Goal: Task Accomplishment & Management: Manage account settings

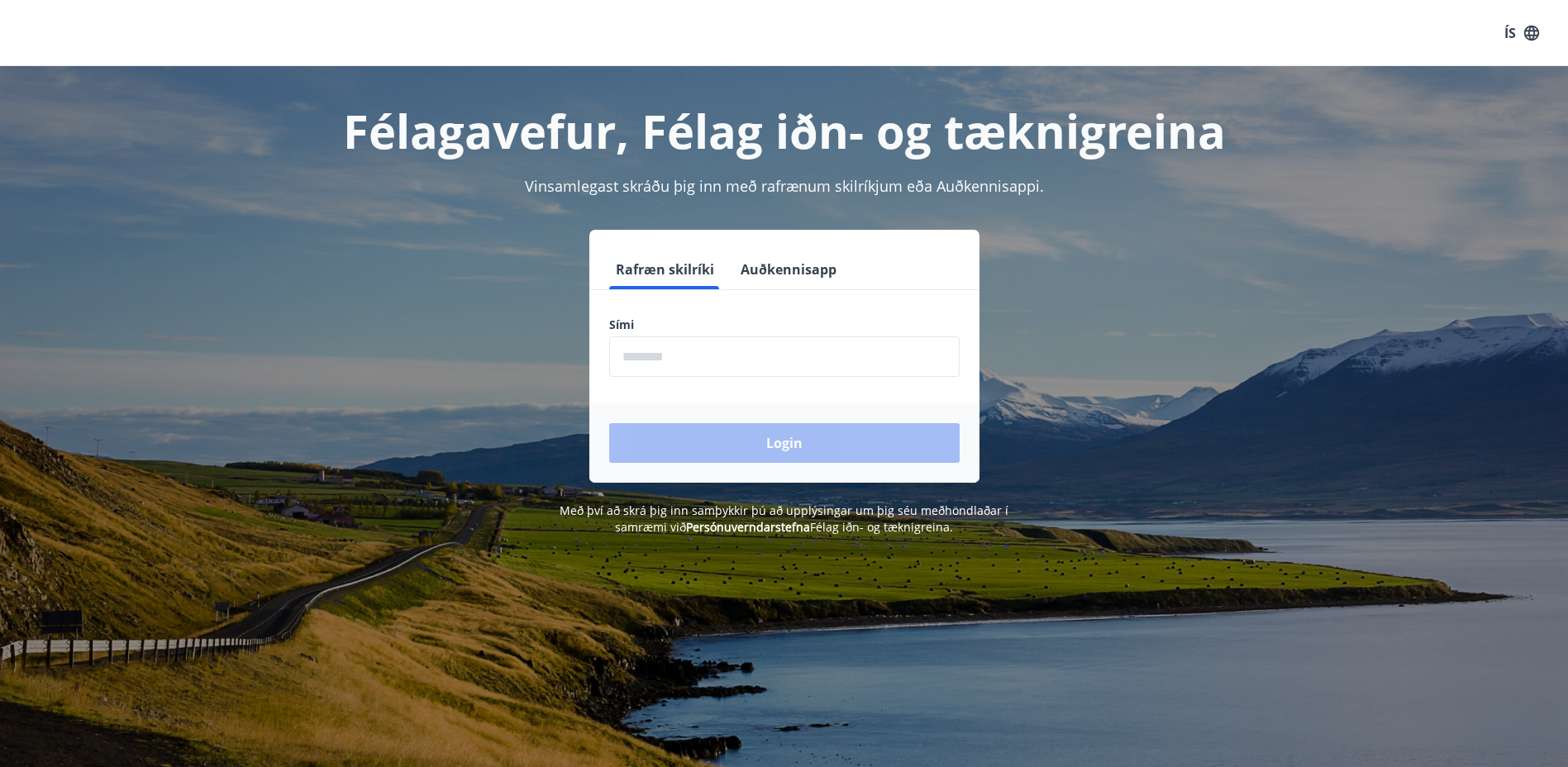
click at [847, 357] on input "phone" at bounding box center [784, 357] width 350 height 41
type input "********"
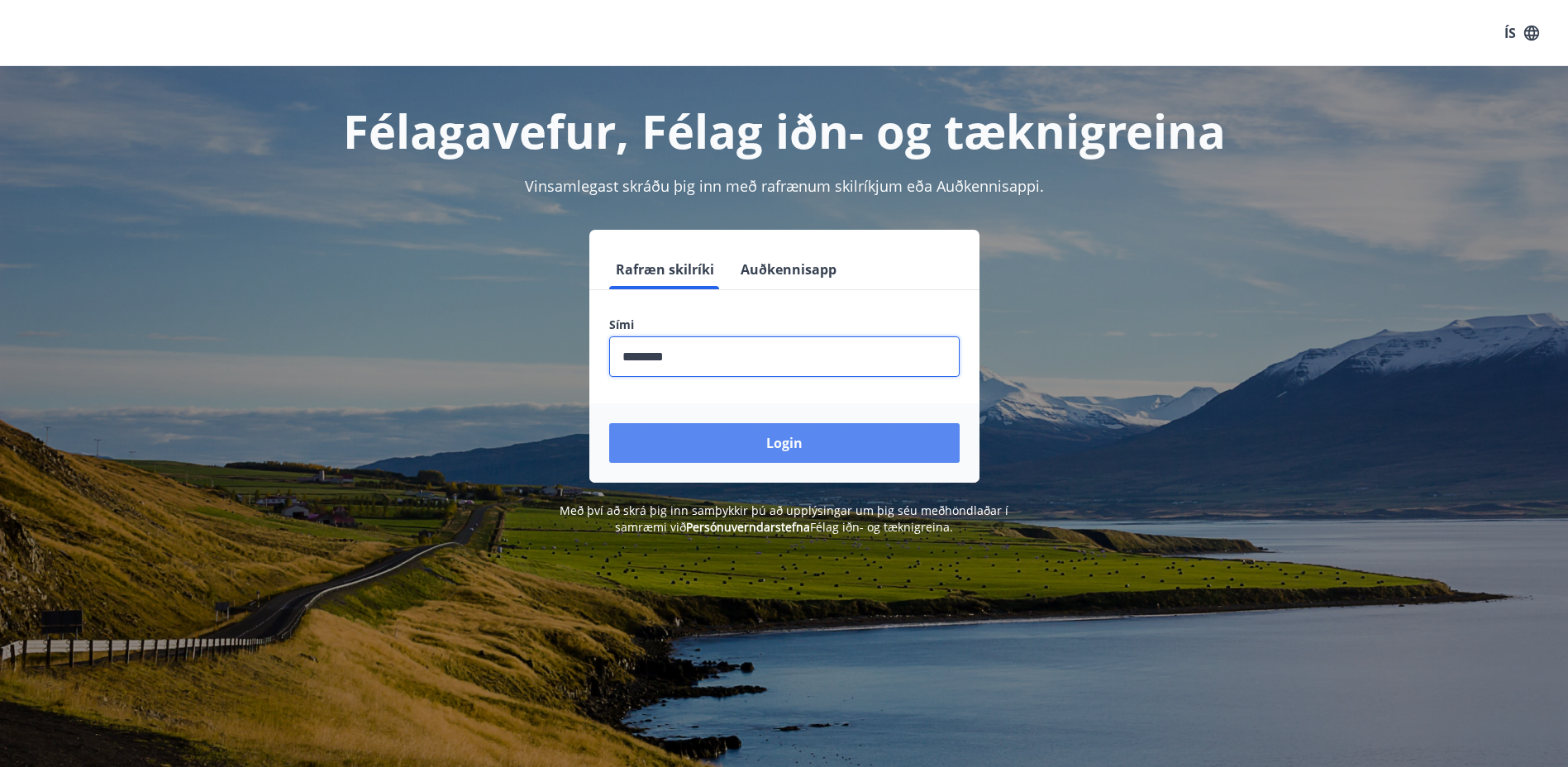
click at [715, 437] on button "Login" at bounding box center [784, 443] width 350 height 40
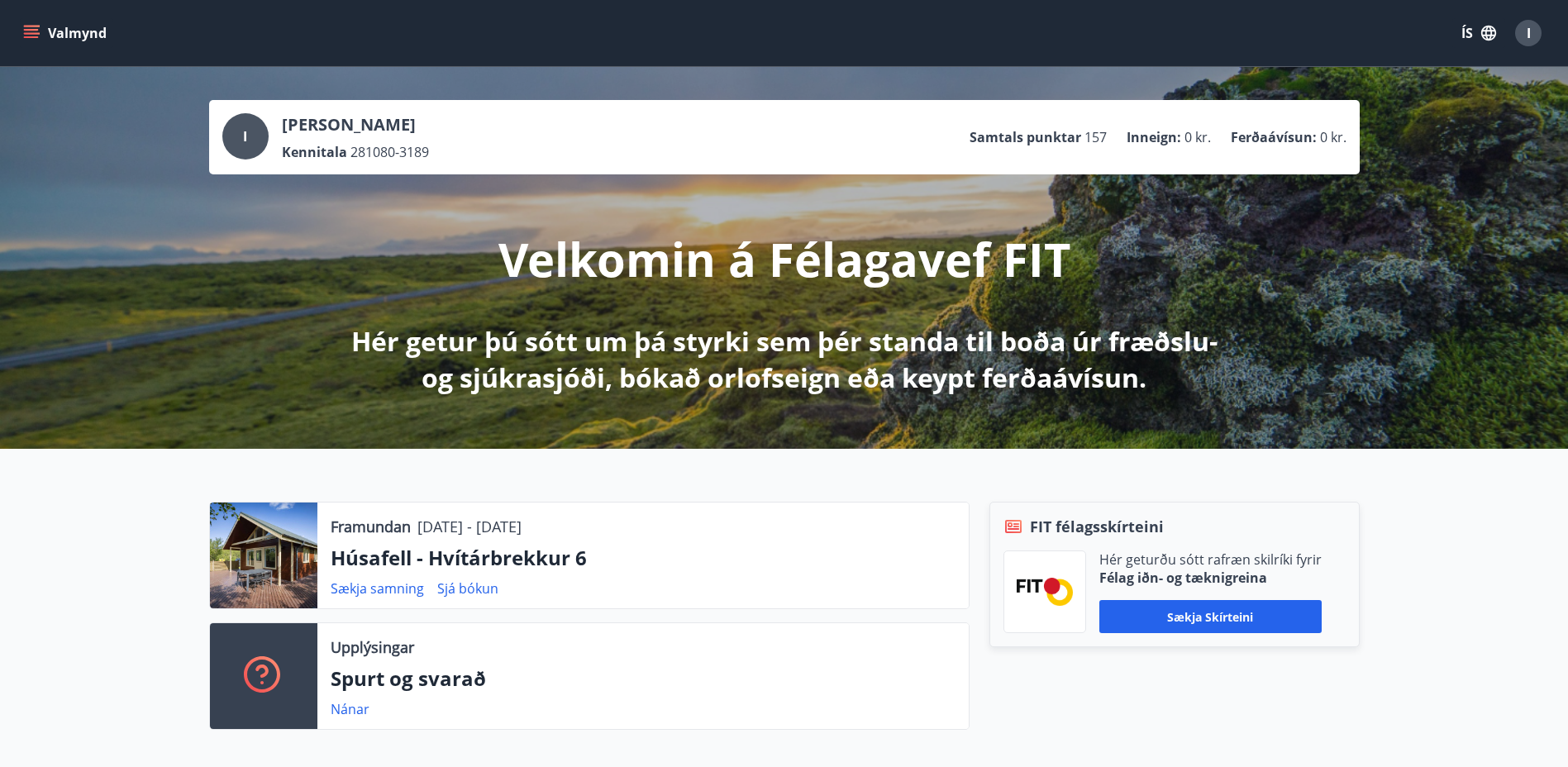
click at [288, 557] on div at bounding box center [263, 556] width 107 height 106
click at [275, 559] on div at bounding box center [263, 556] width 107 height 106
click at [278, 593] on div at bounding box center [263, 556] width 107 height 106
click at [277, 591] on div at bounding box center [263, 556] width 107 height 106
click at [68, 30] on button "Valmynd" at bounding box center [67, 33] width 94 height 30
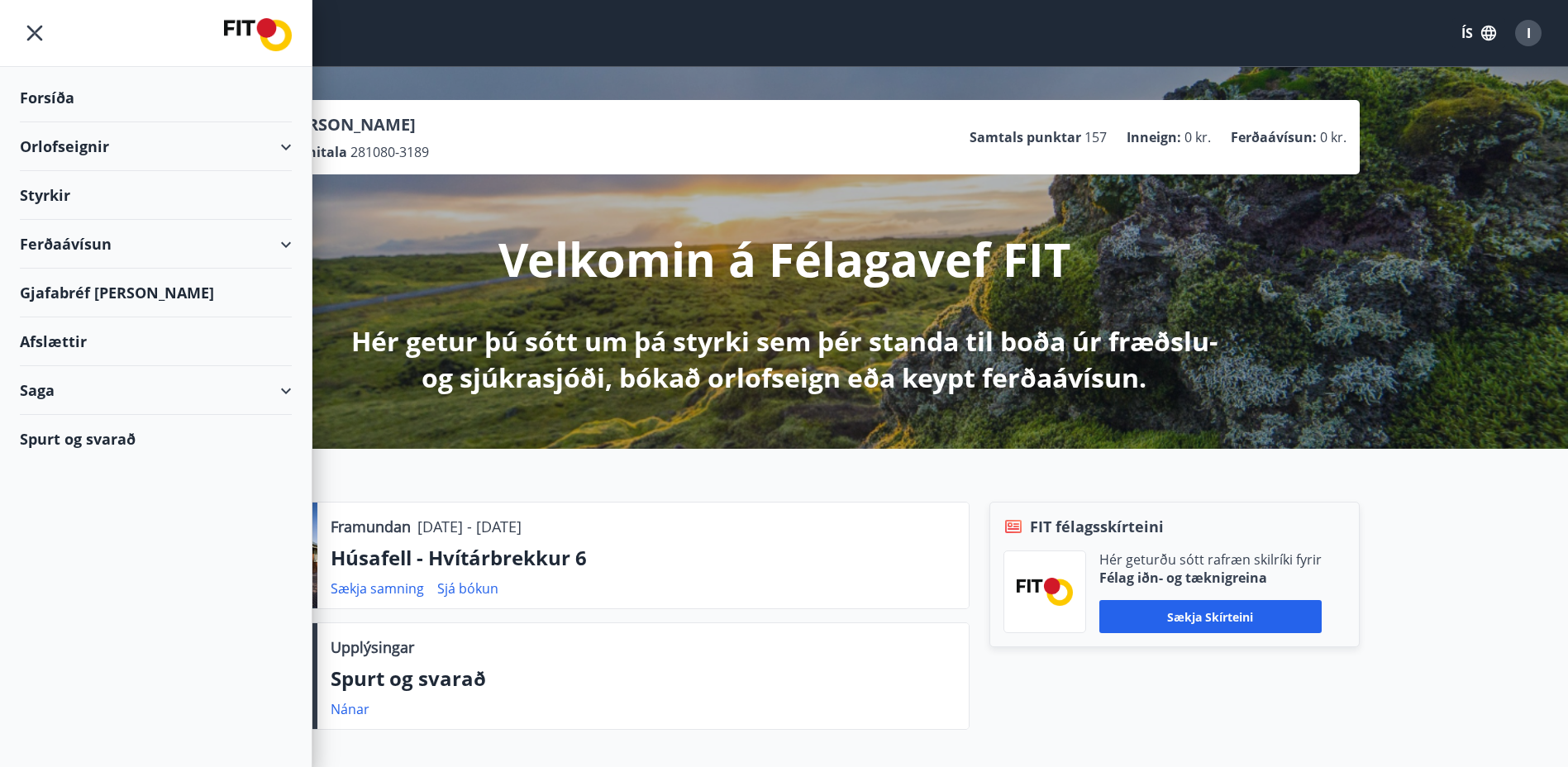
click at [286, 145] on div "Orlofseignir" at bounding box center [156, 147] width 272 height 49
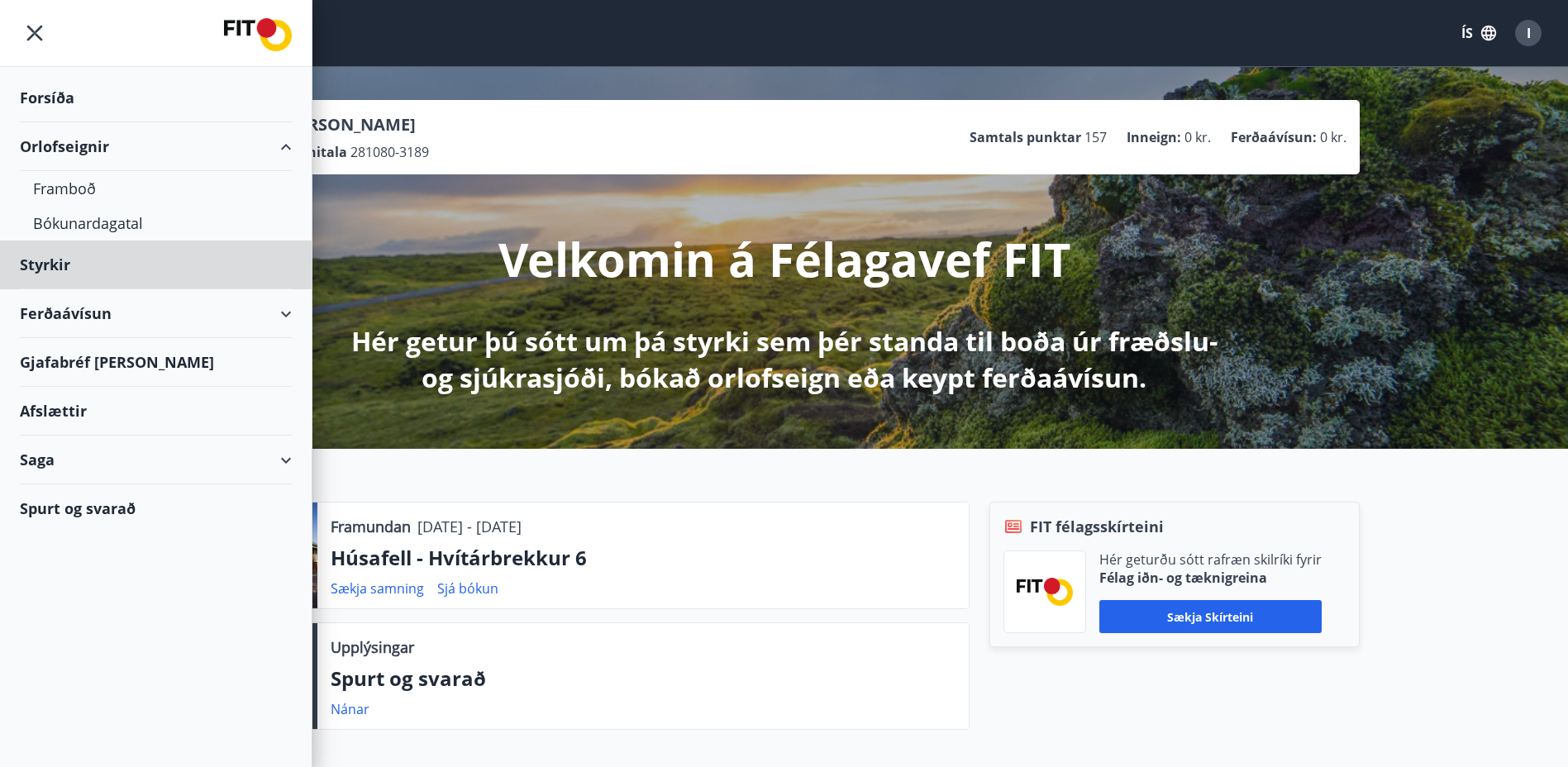
click at [49, 92] on div "Forsíða" at bounding box center [156, 97] width 272 height 49
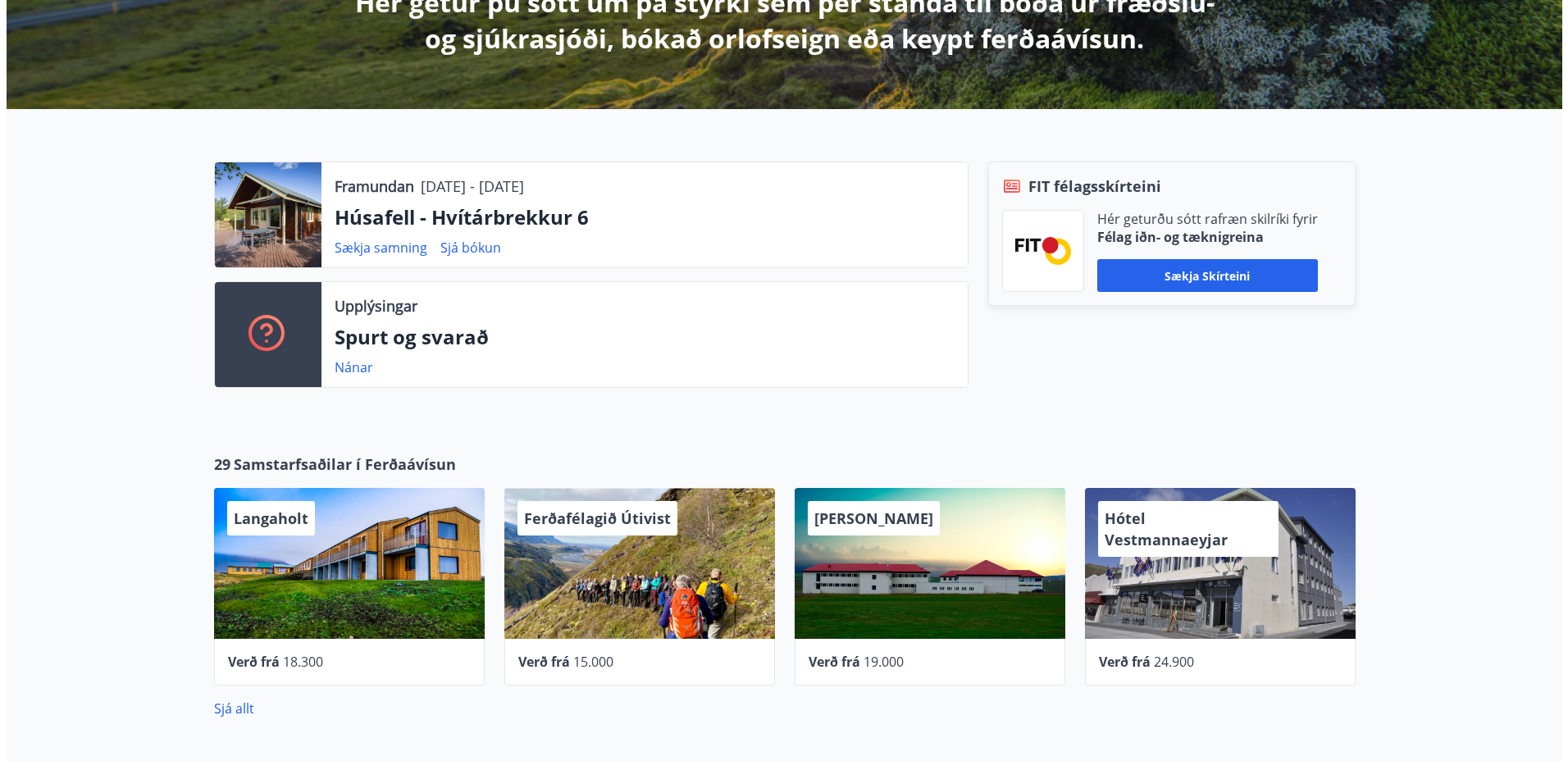
scroll to position [411, 0]
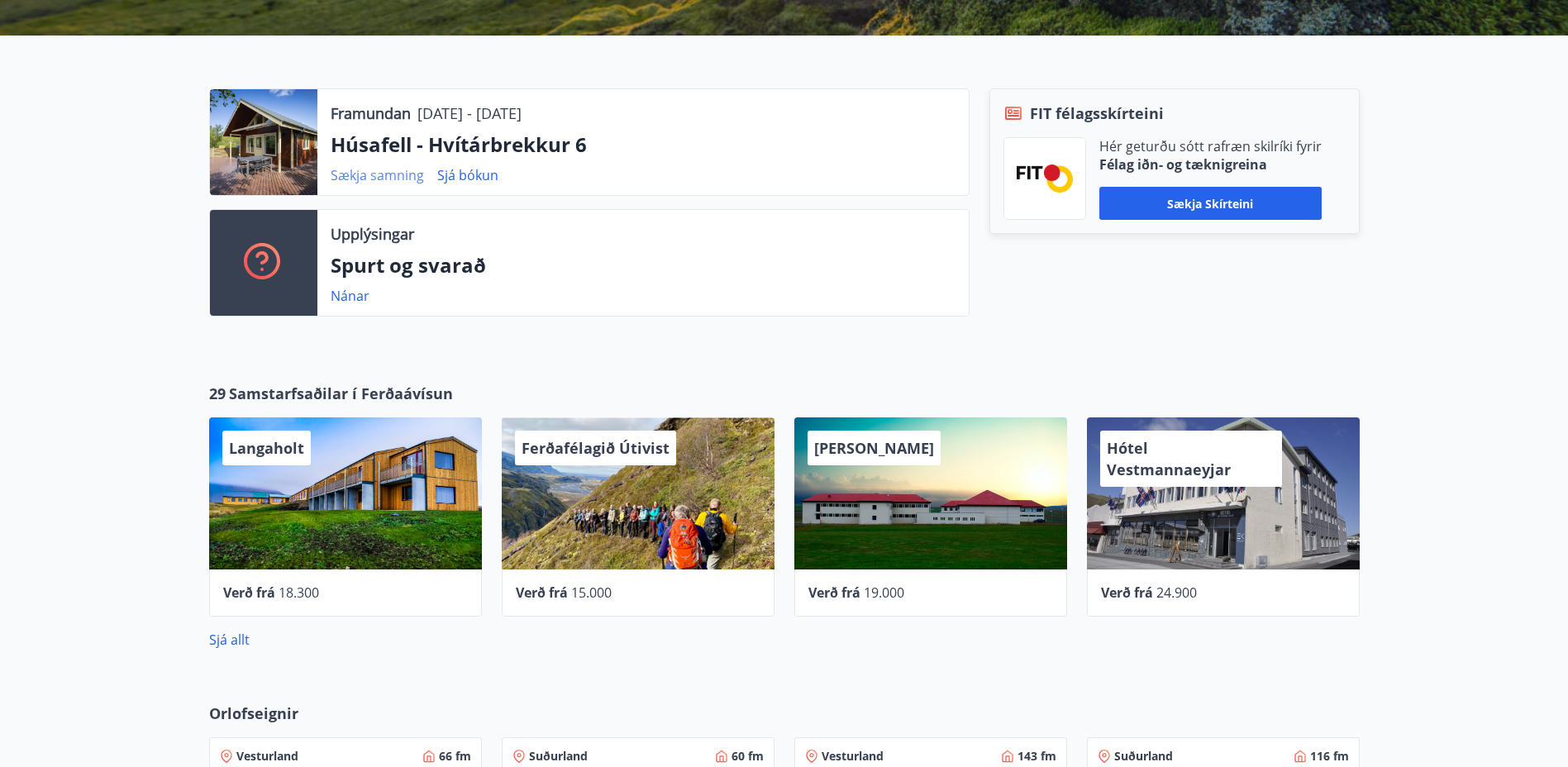
click at [359, 176] on link "Sækja samning" at bounding box center [377, 175] width 94 height 18
click at [470, 177] on link "Sjá bókun" at bounding box center [467, 175] width 61 height 18
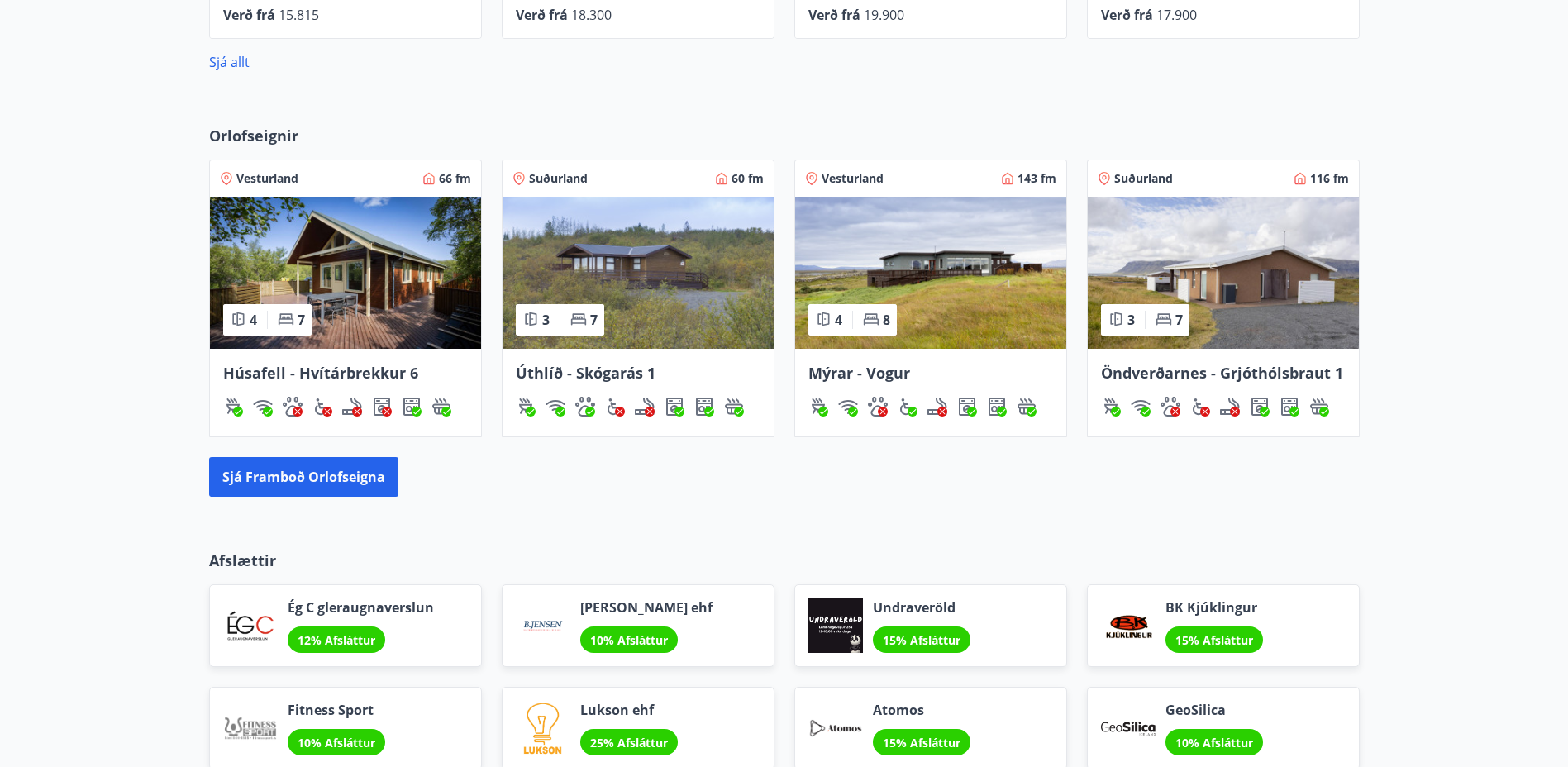
scroll to position [992, 0]
click at [354, 290] on img at bounding box center [345, 272] width 271 height 152
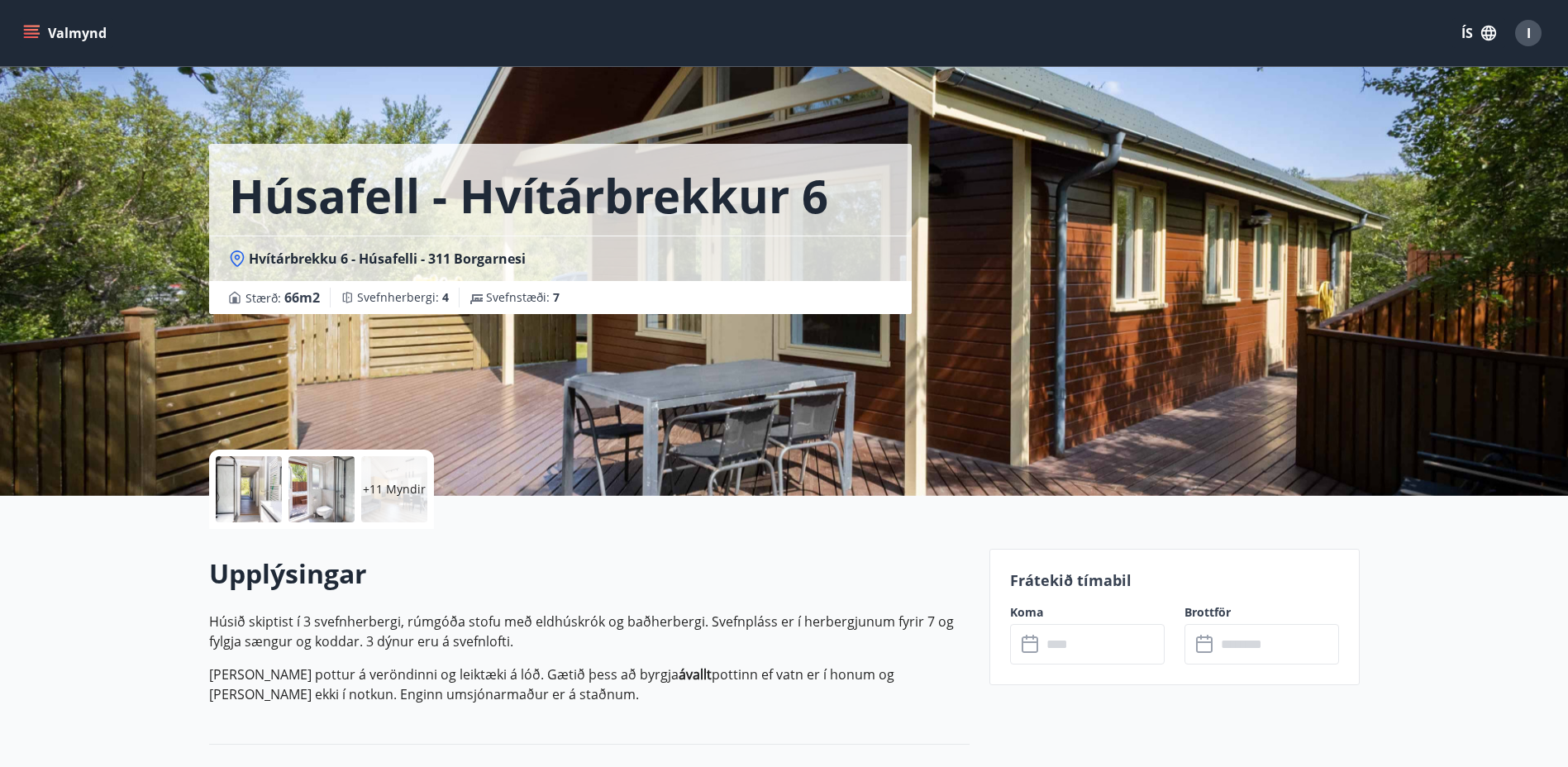
click at [255, 489] on div at bounding box center [249, 489] width 67 height 67
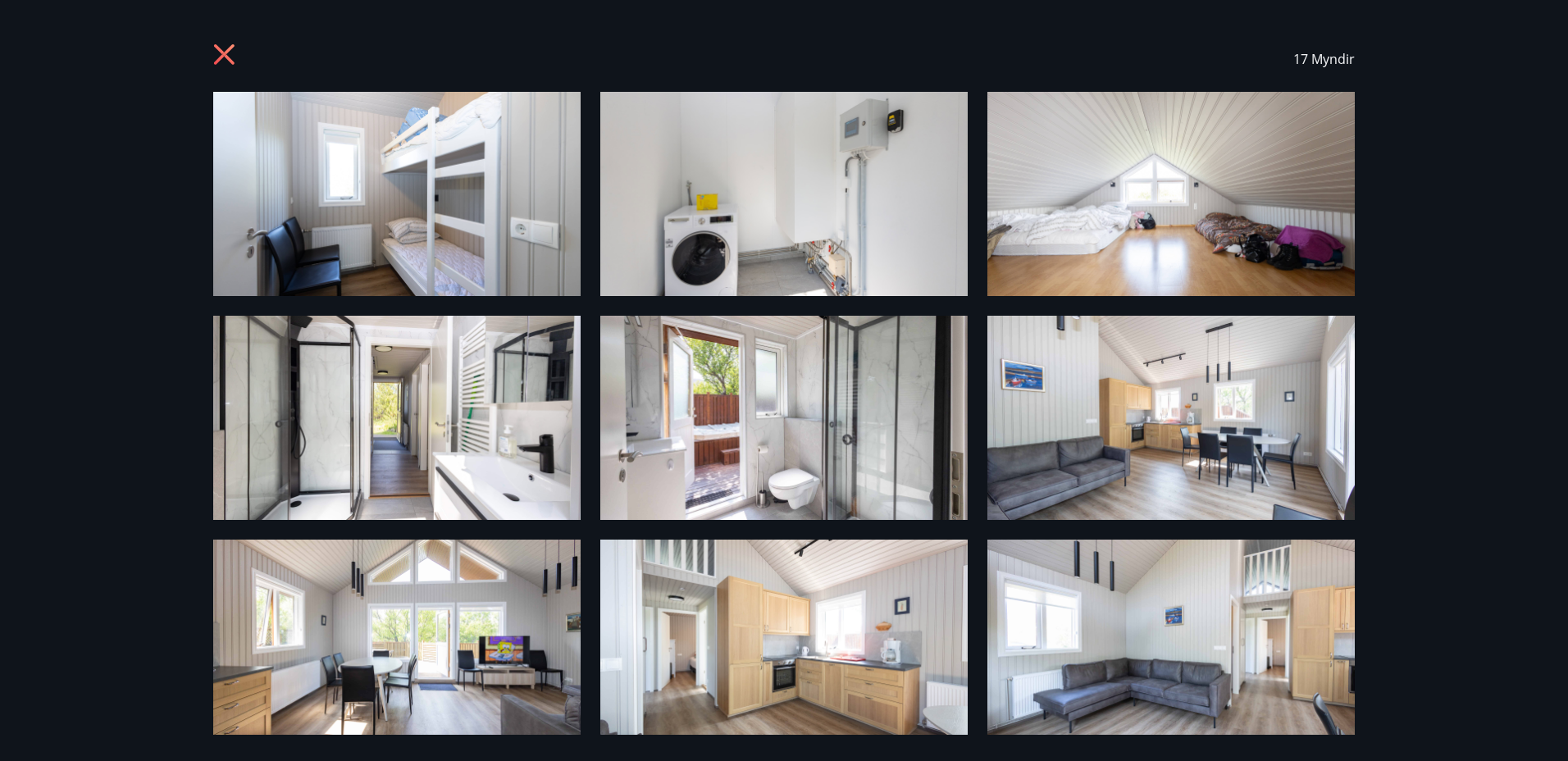
click at [421, 210] on img at bounding box center [397, 193] width 367 height 204
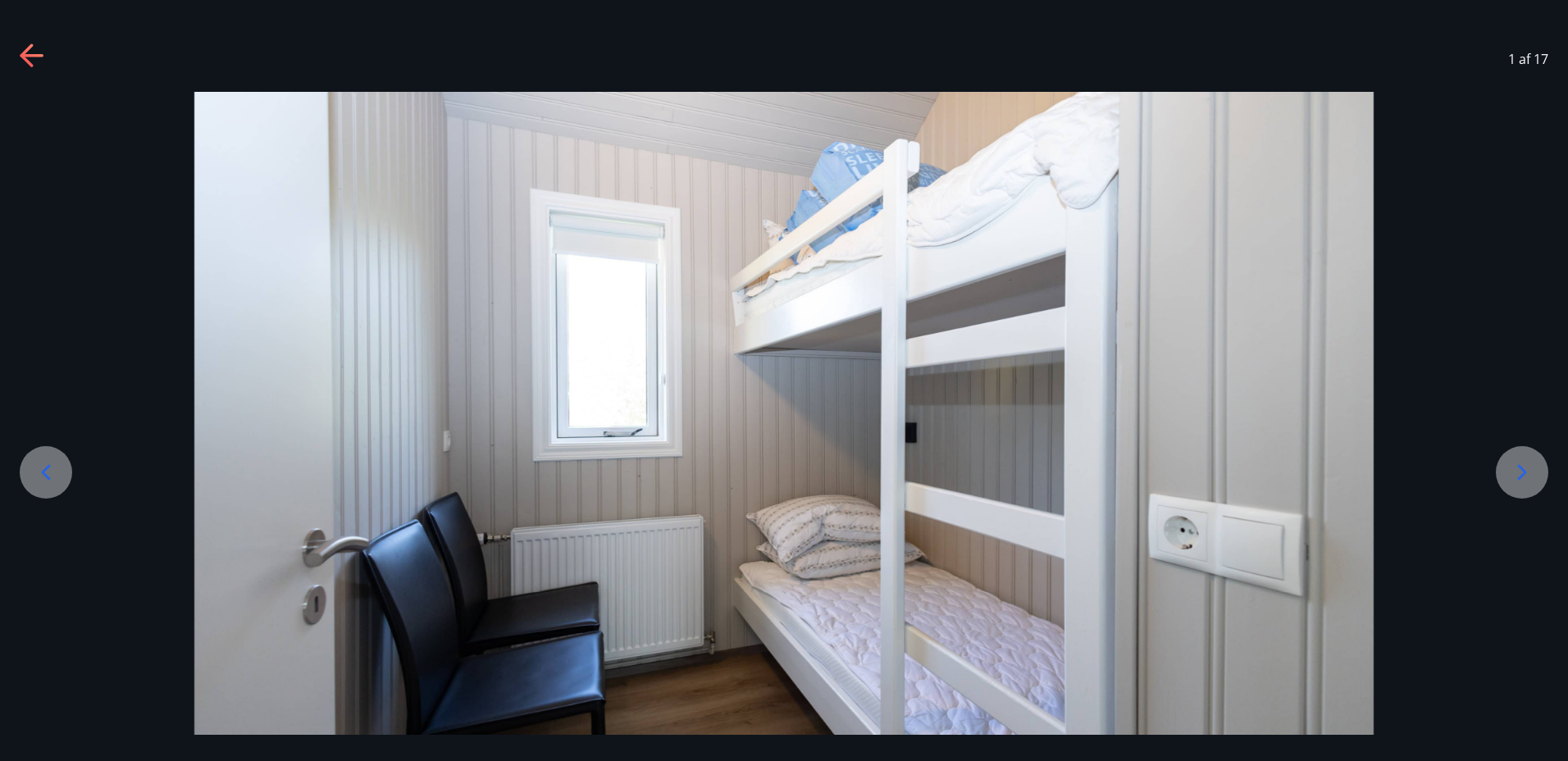
click at [1523, 466] on icon at bounding box center [1521, 472] width 26 height 26
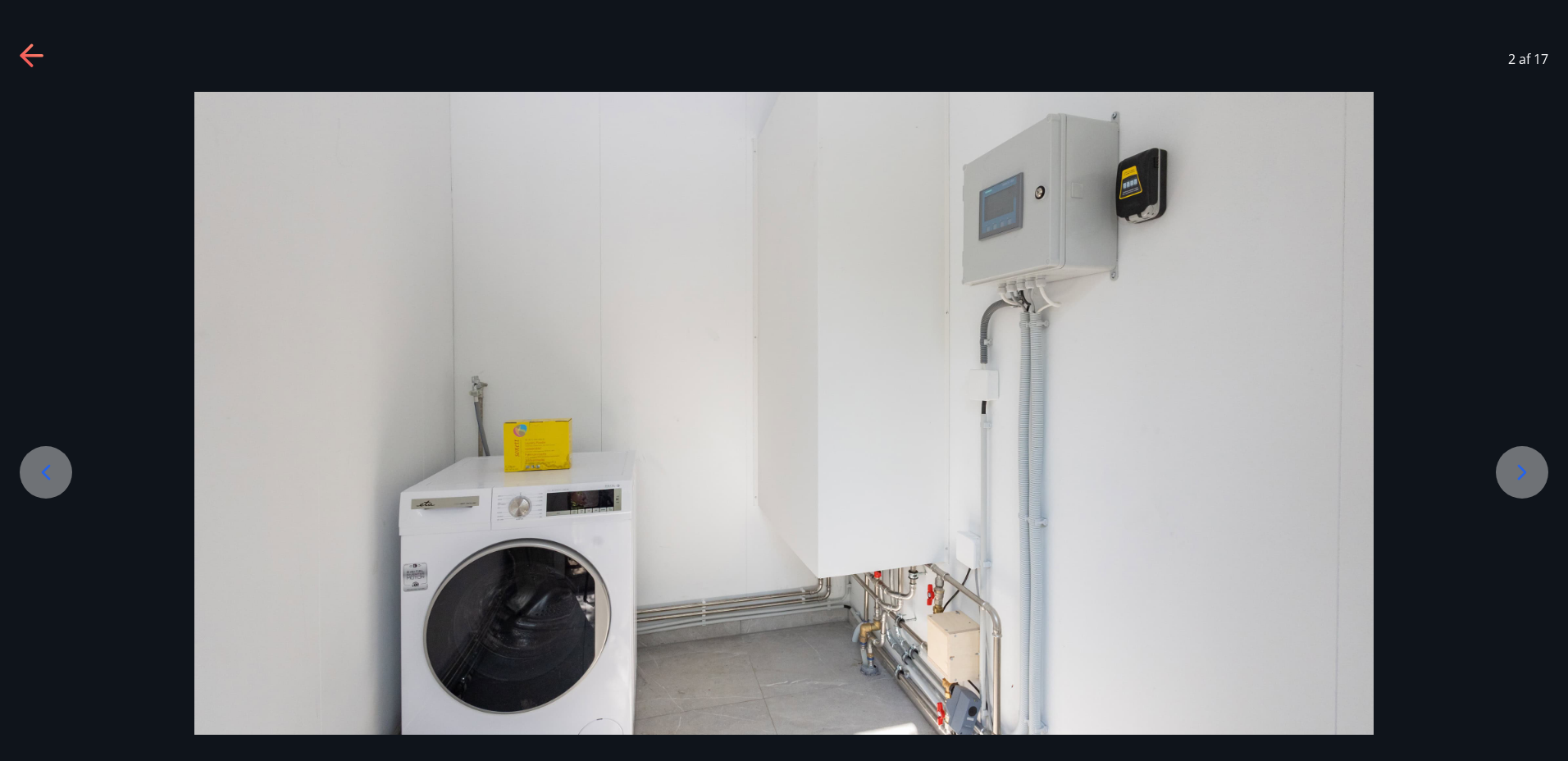
click at [1520, 474] on icon at bounding box center [1521, 472] width 26 height 26
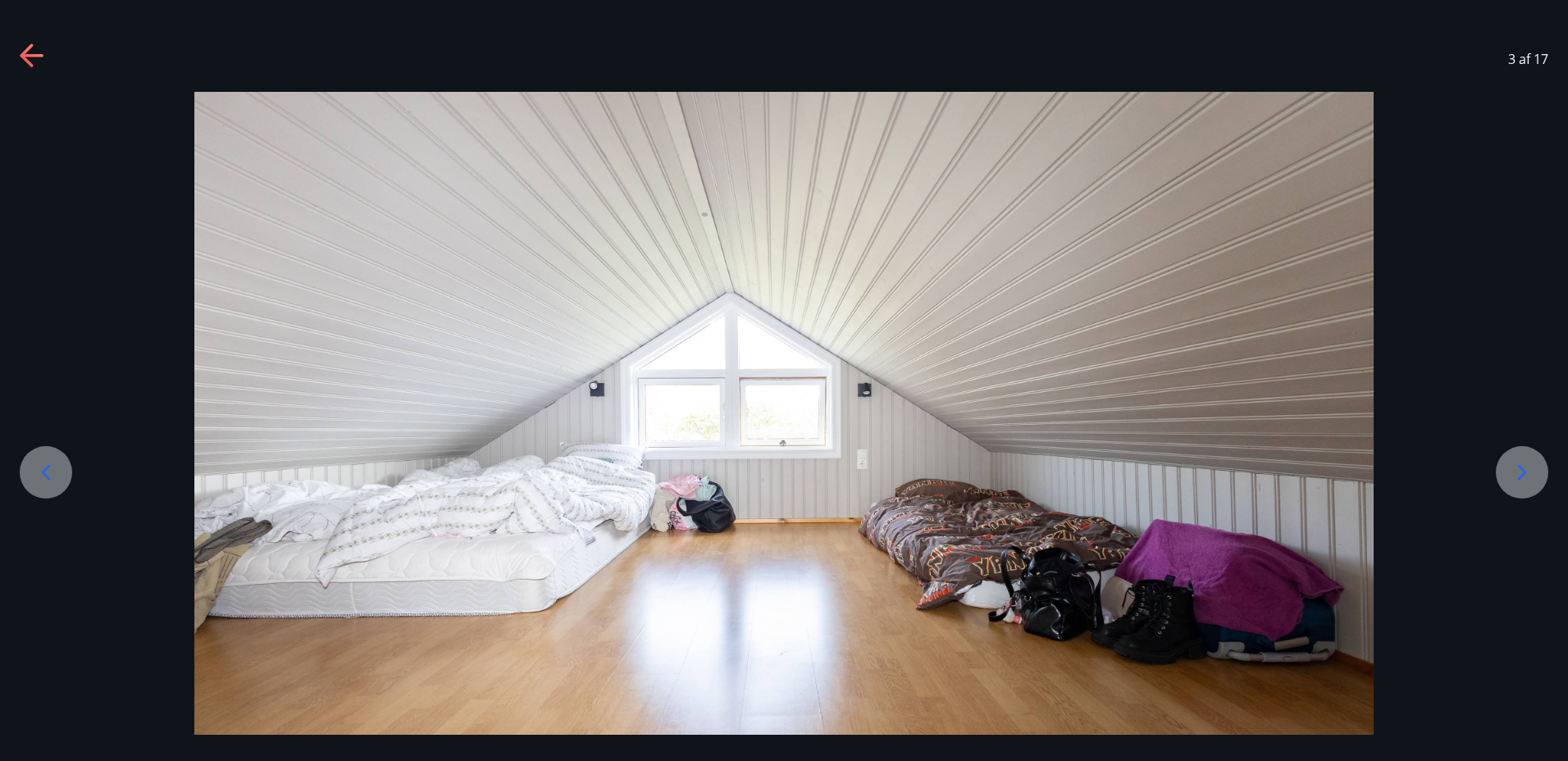
click at [1520, 472] on icon at bounding box center [1521, 472] width 26 height 26
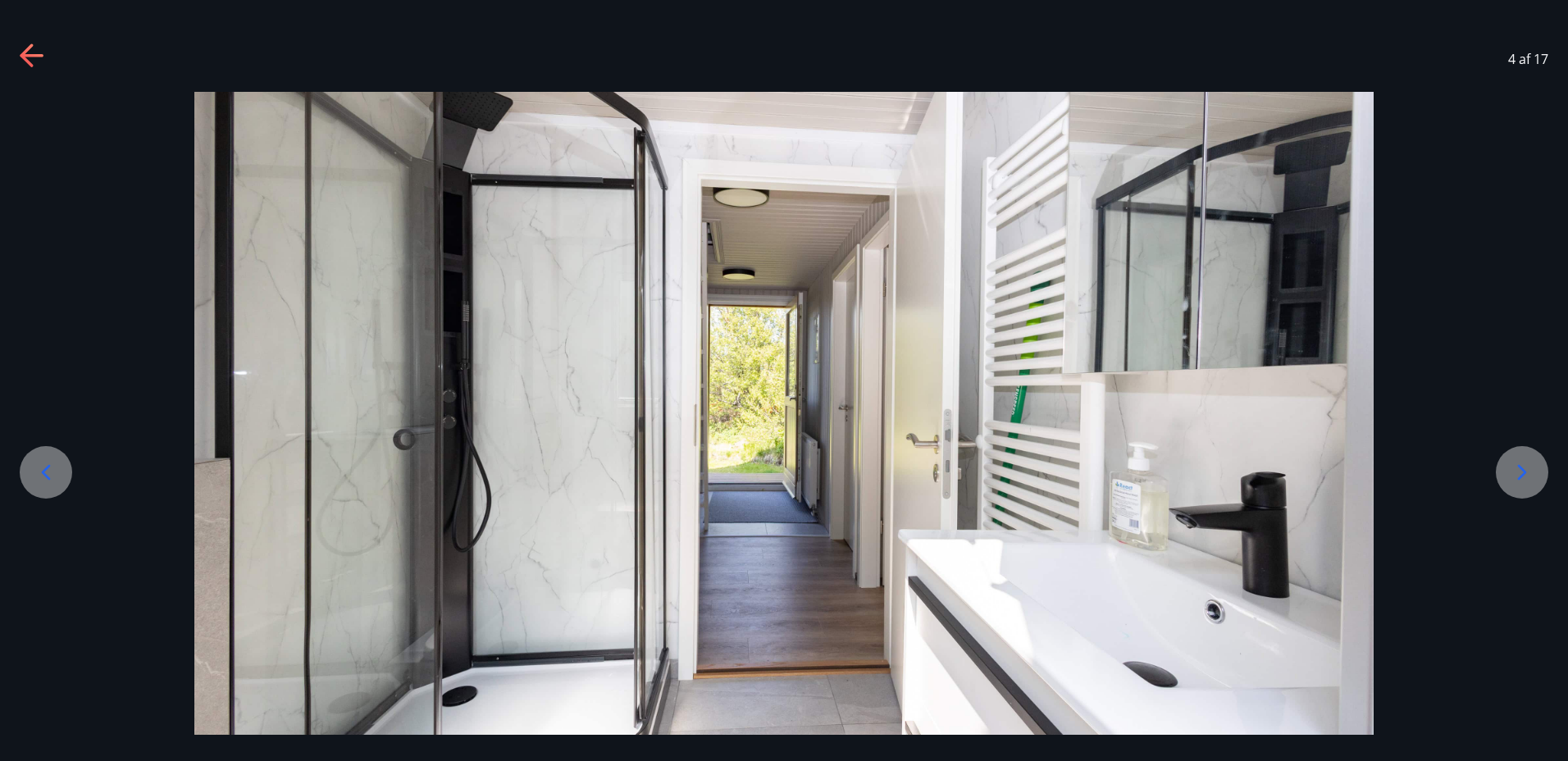
click at [1520, 472] on icon at bounding box center [1521, 472] width 26 height 26
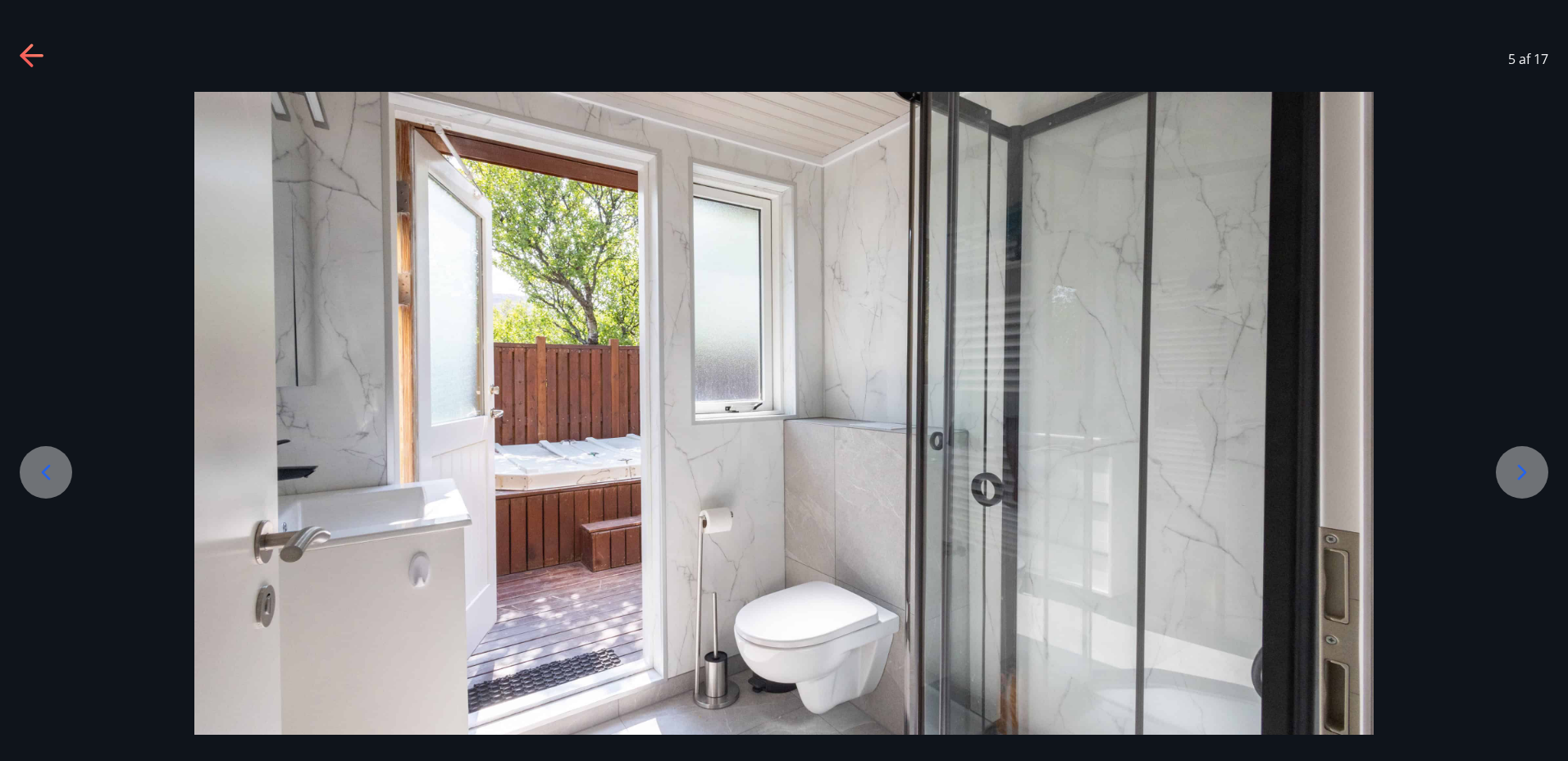
click at [1520, 472] on icon at bounding box center [1521, 472] width 26 height 26
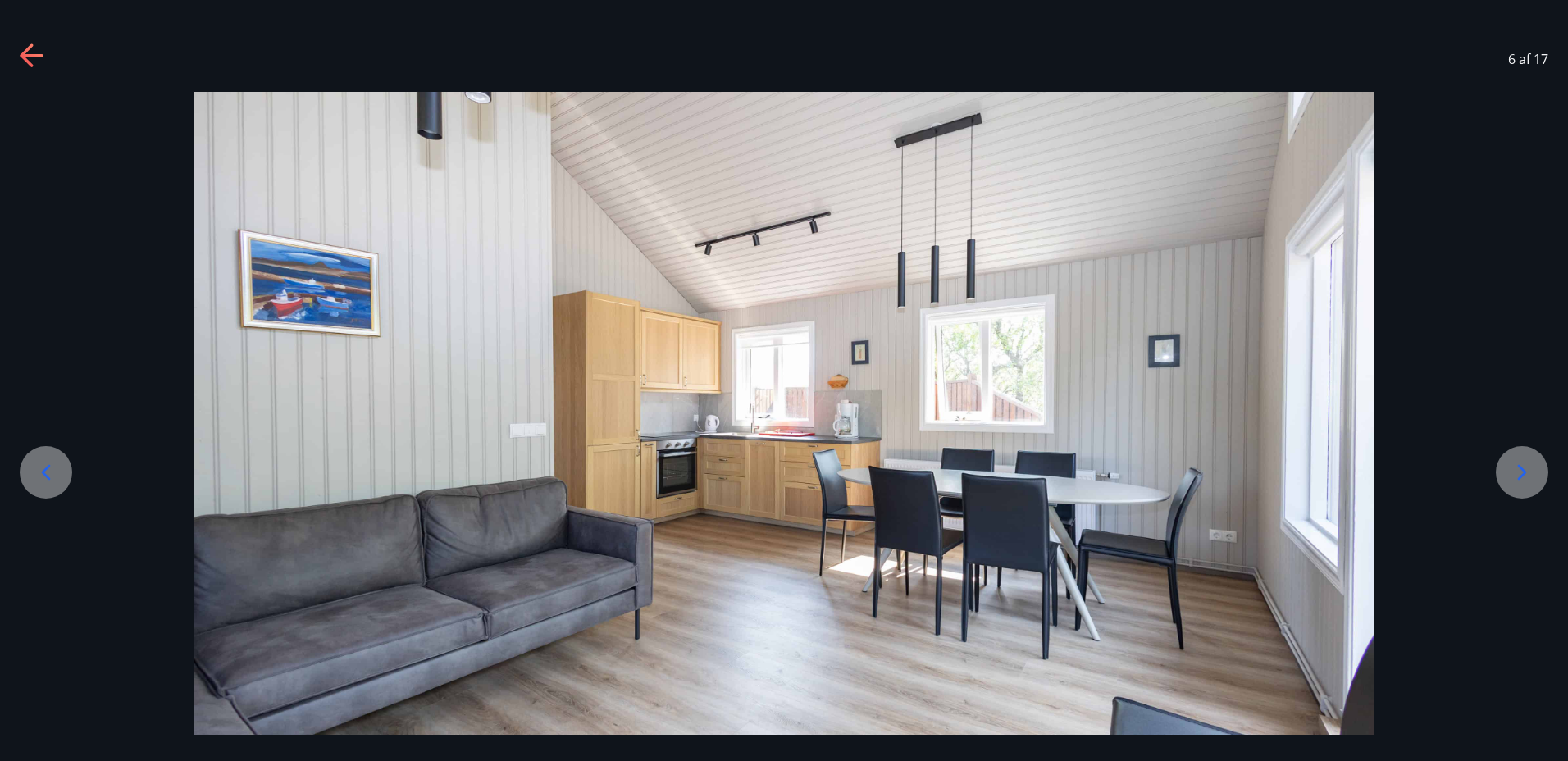
click at [1520, 472] on icon at bounding box center [1521, 472] width 26 height 26
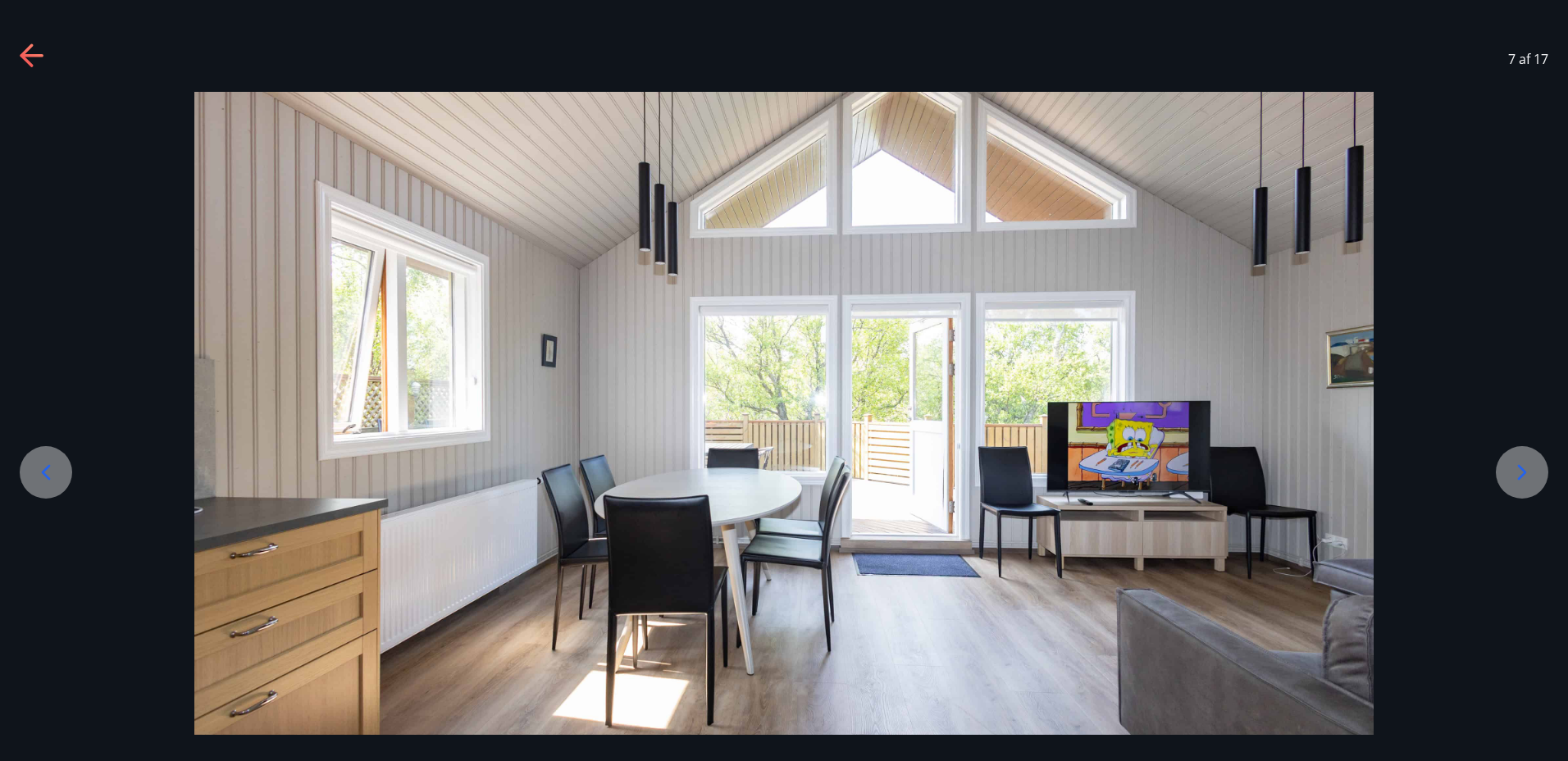
click at [1523, 472] on icon at bounding box center [1521, 472] width 26 height 26
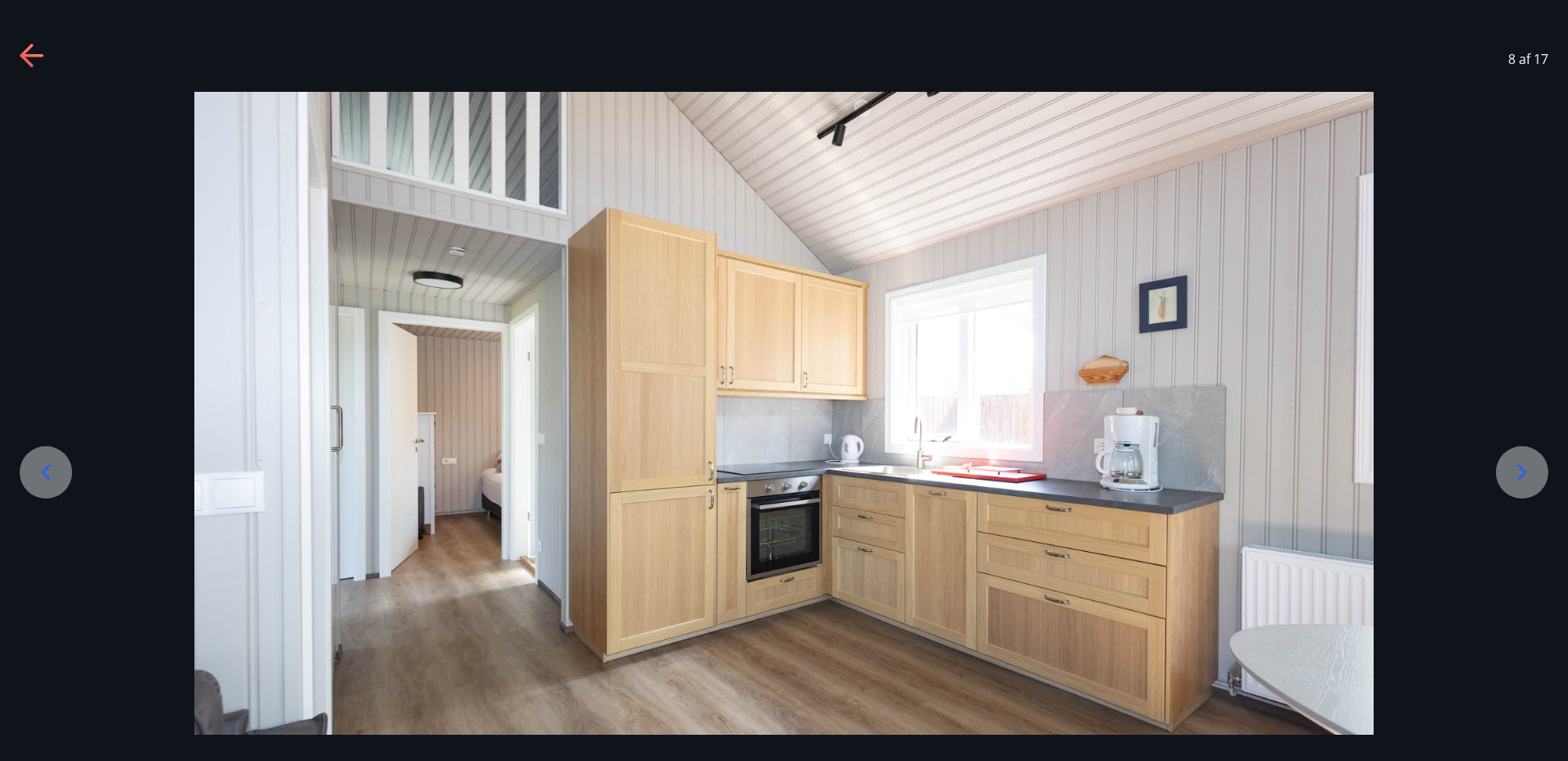
click at [1523, 472] on icon at bounding box center [1521, 472] width 26 height 26
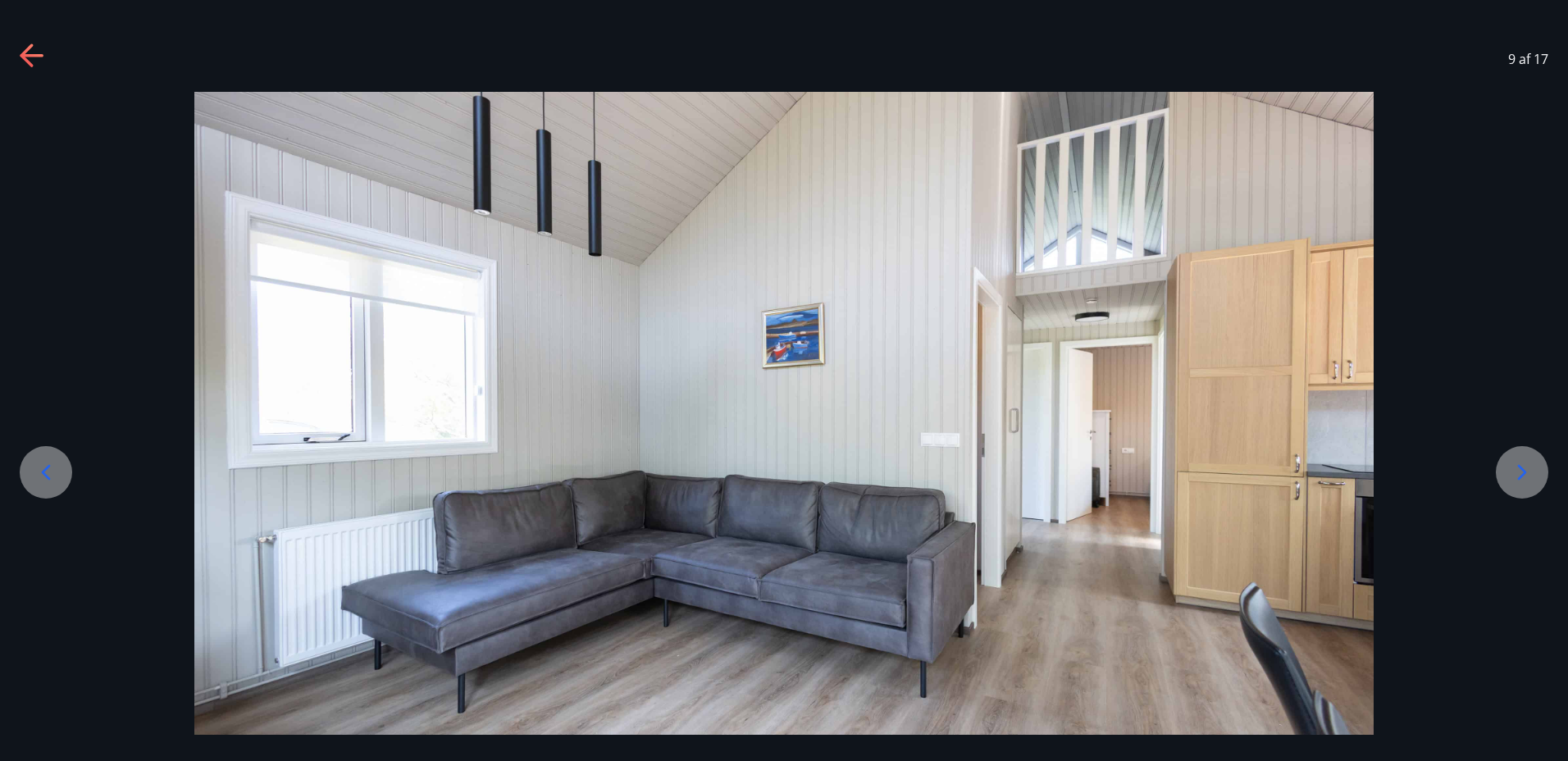
click at [1523, 472] on icon at bounding box center [1521, 473] width 9 height 15
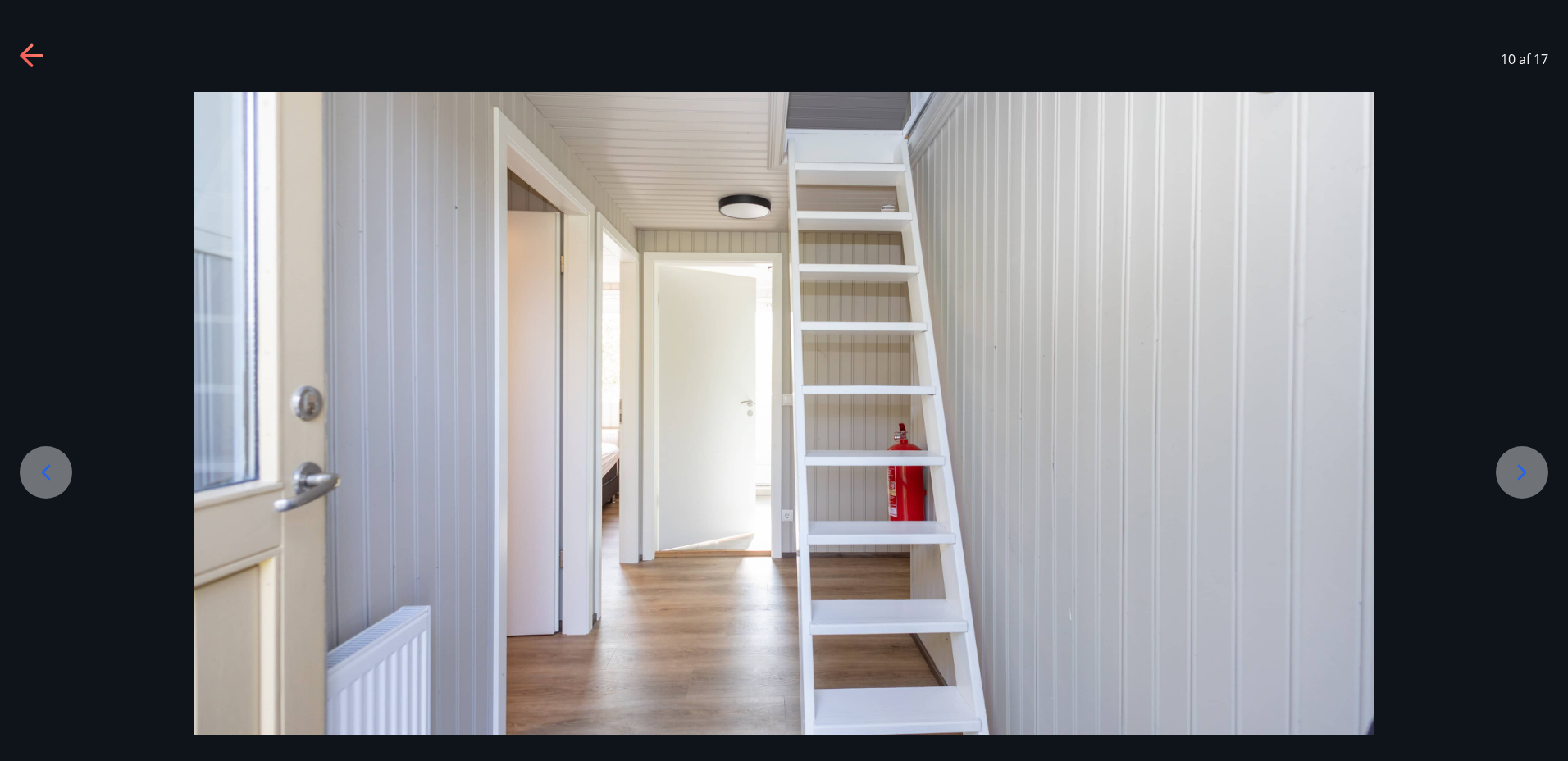
click at [1526, 471] on icon at bounding box center [1521, 472] width 26 height 26
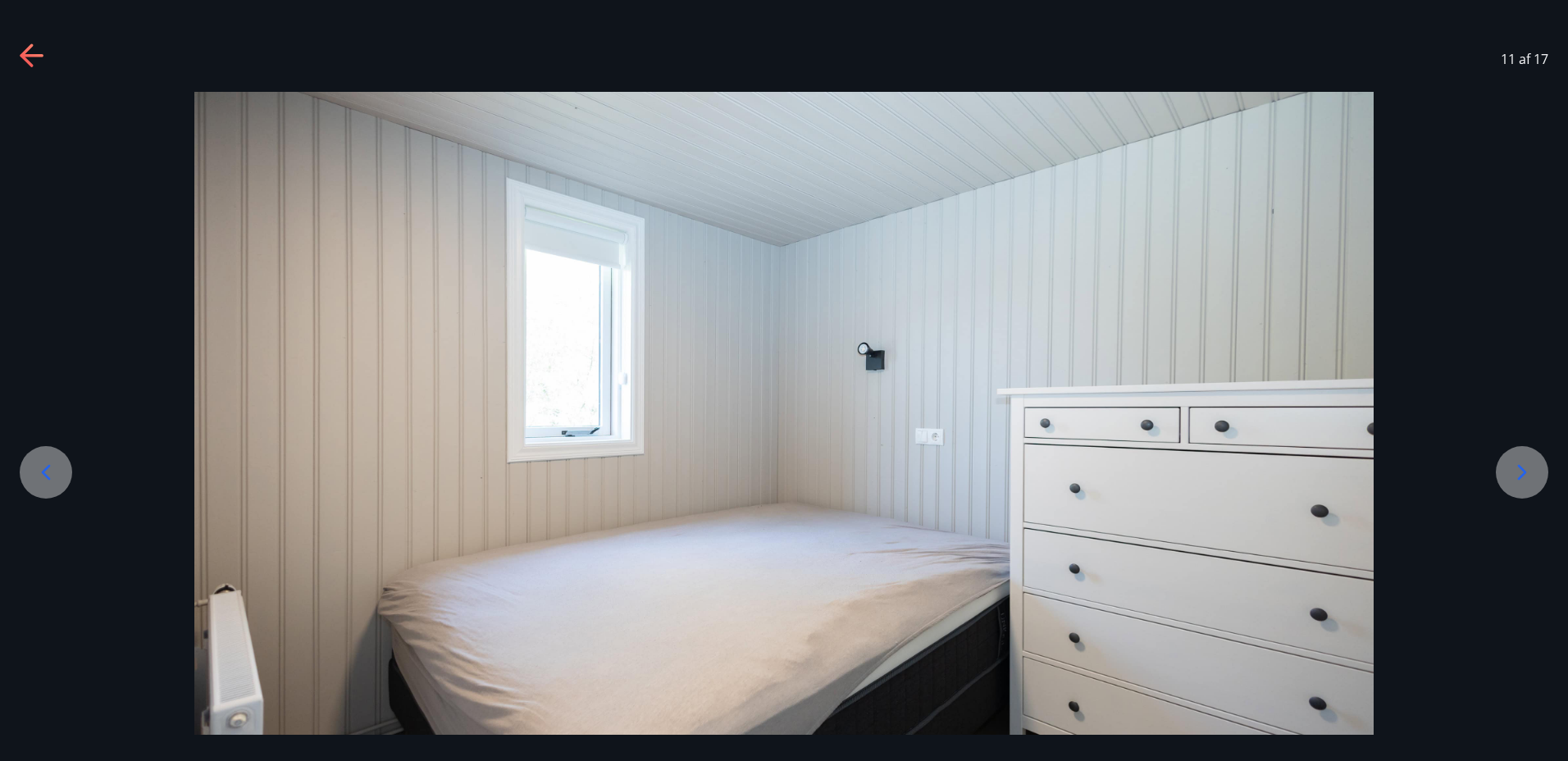
click at [1526, 471] on icon at bounding box center [1521, 472] width 26 height 26
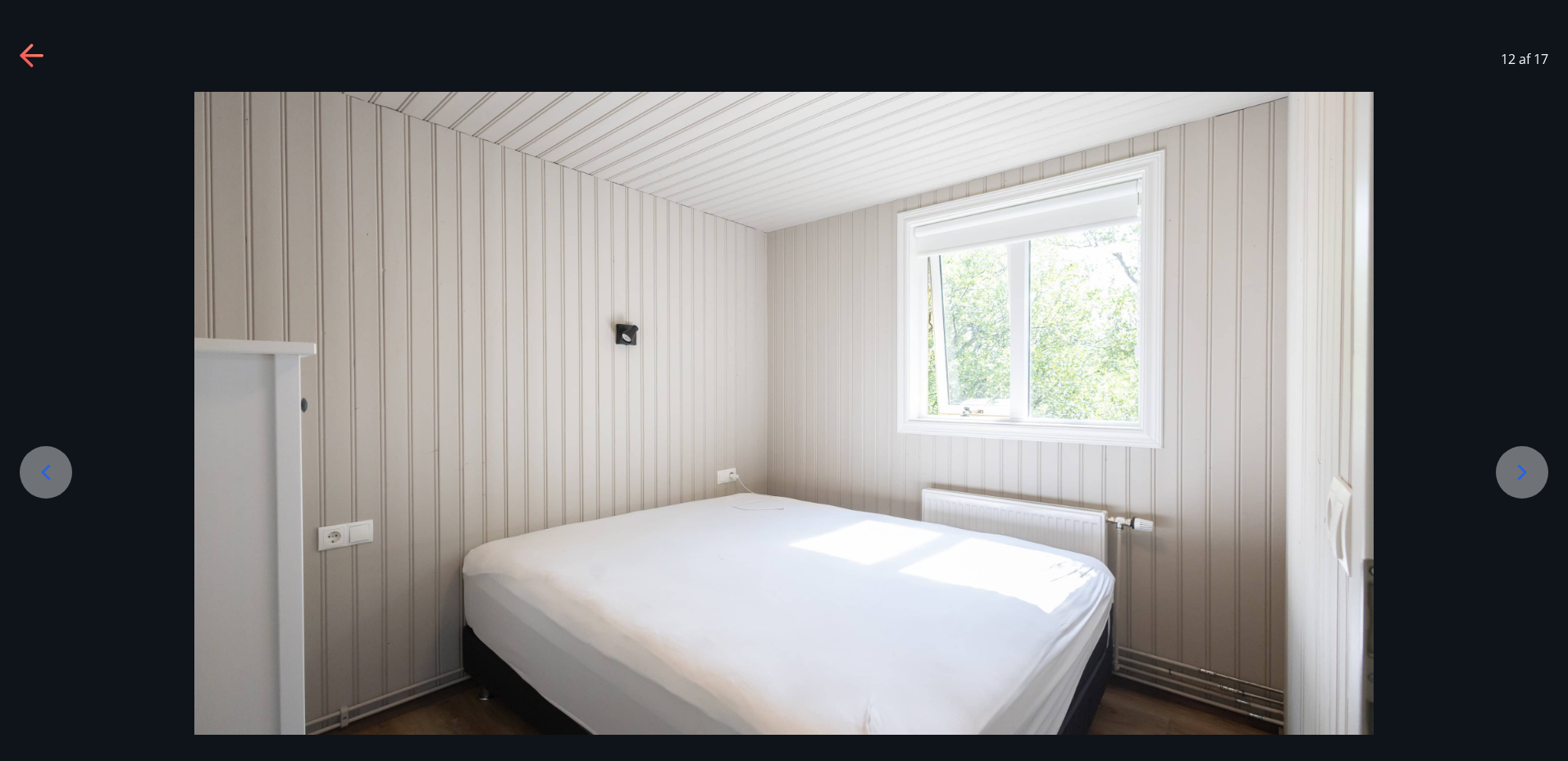
click at [1526, 471] on icon at bounding box center [1521, 472] width 26 height 26
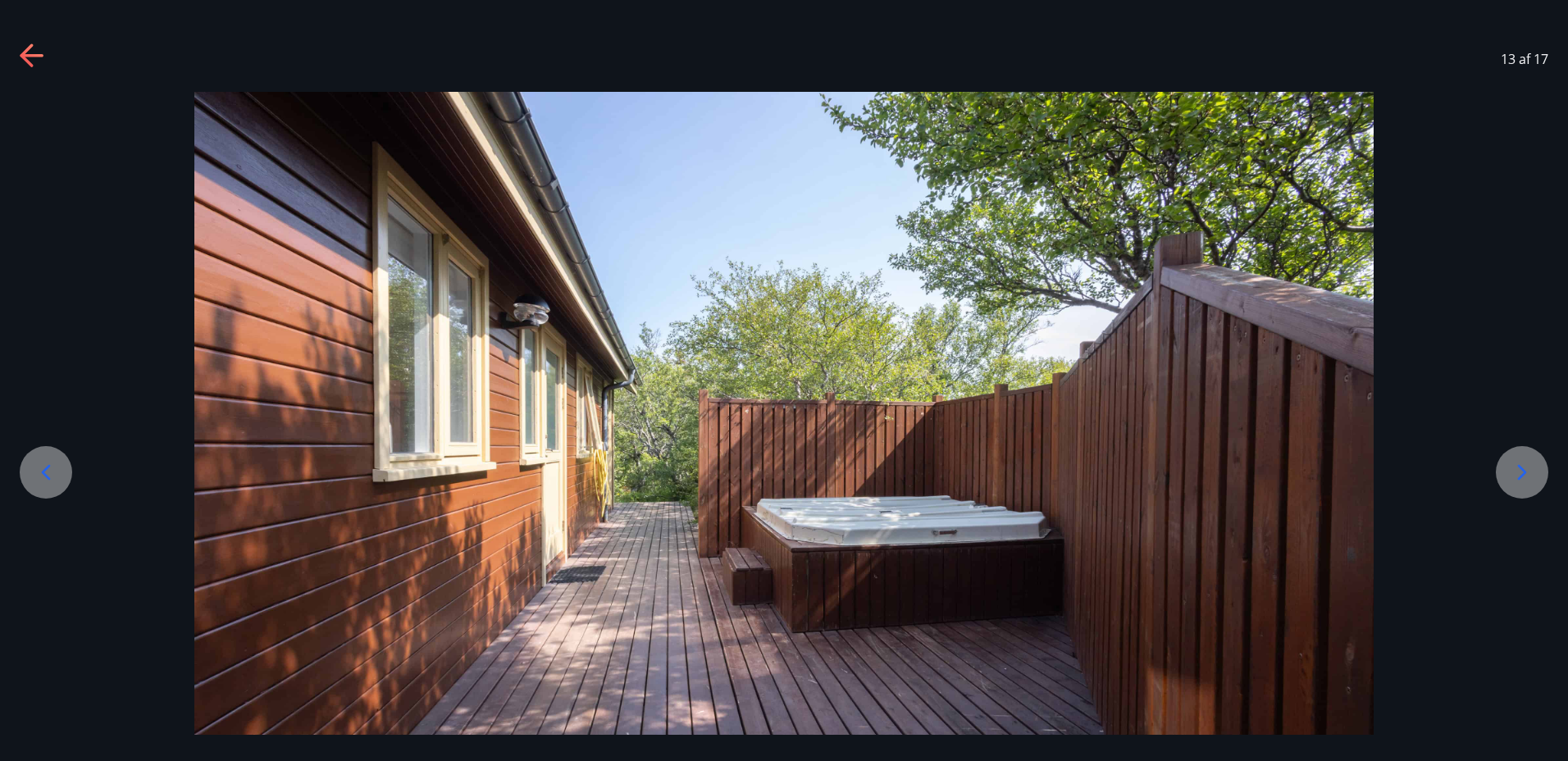
click at [1521, 467] on icon at bounding box center [1521, 472] width 26 height 26
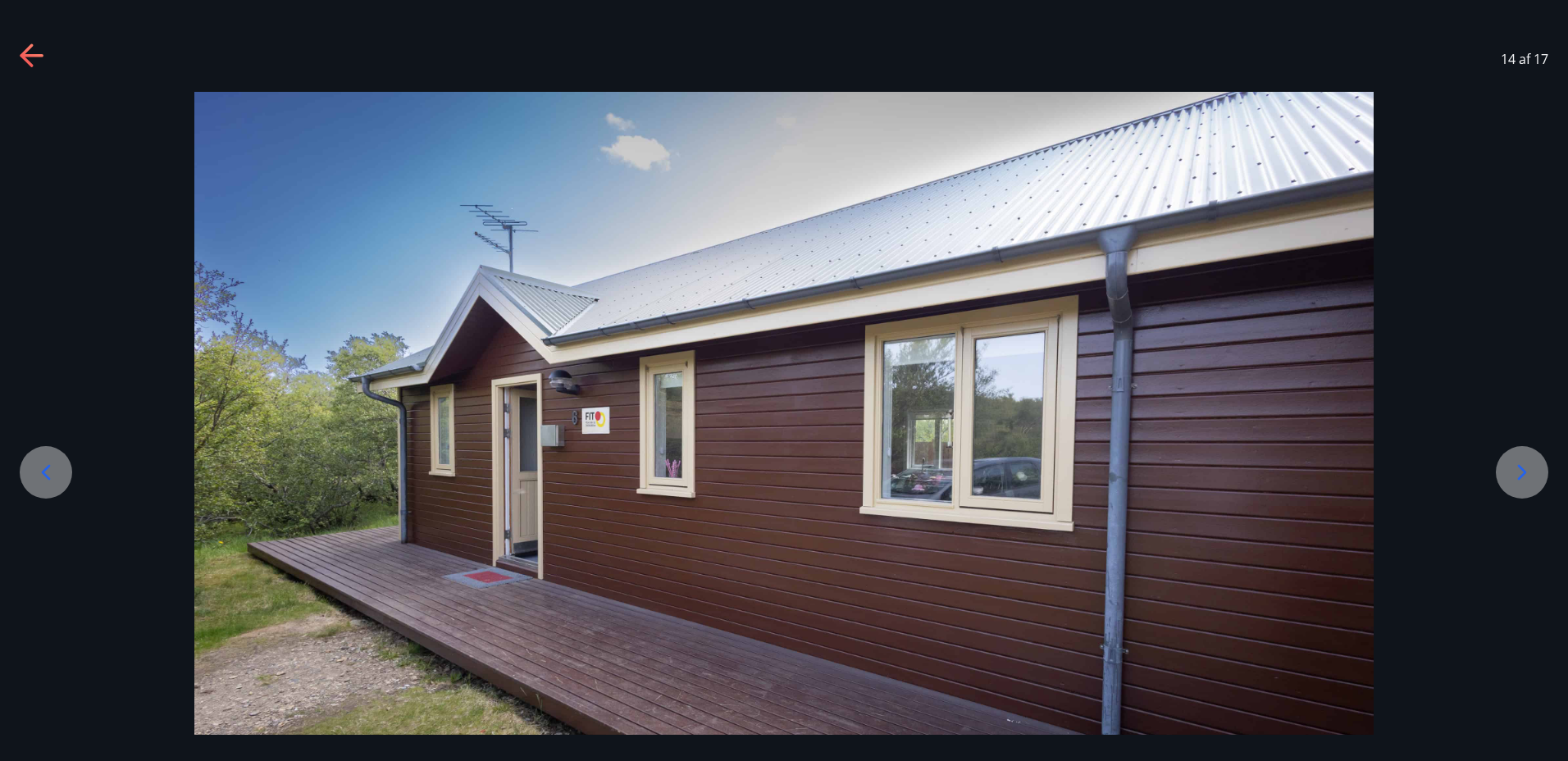
click at [1520, 472] on icon at bounding box center [1521, 472] width 26 height 26
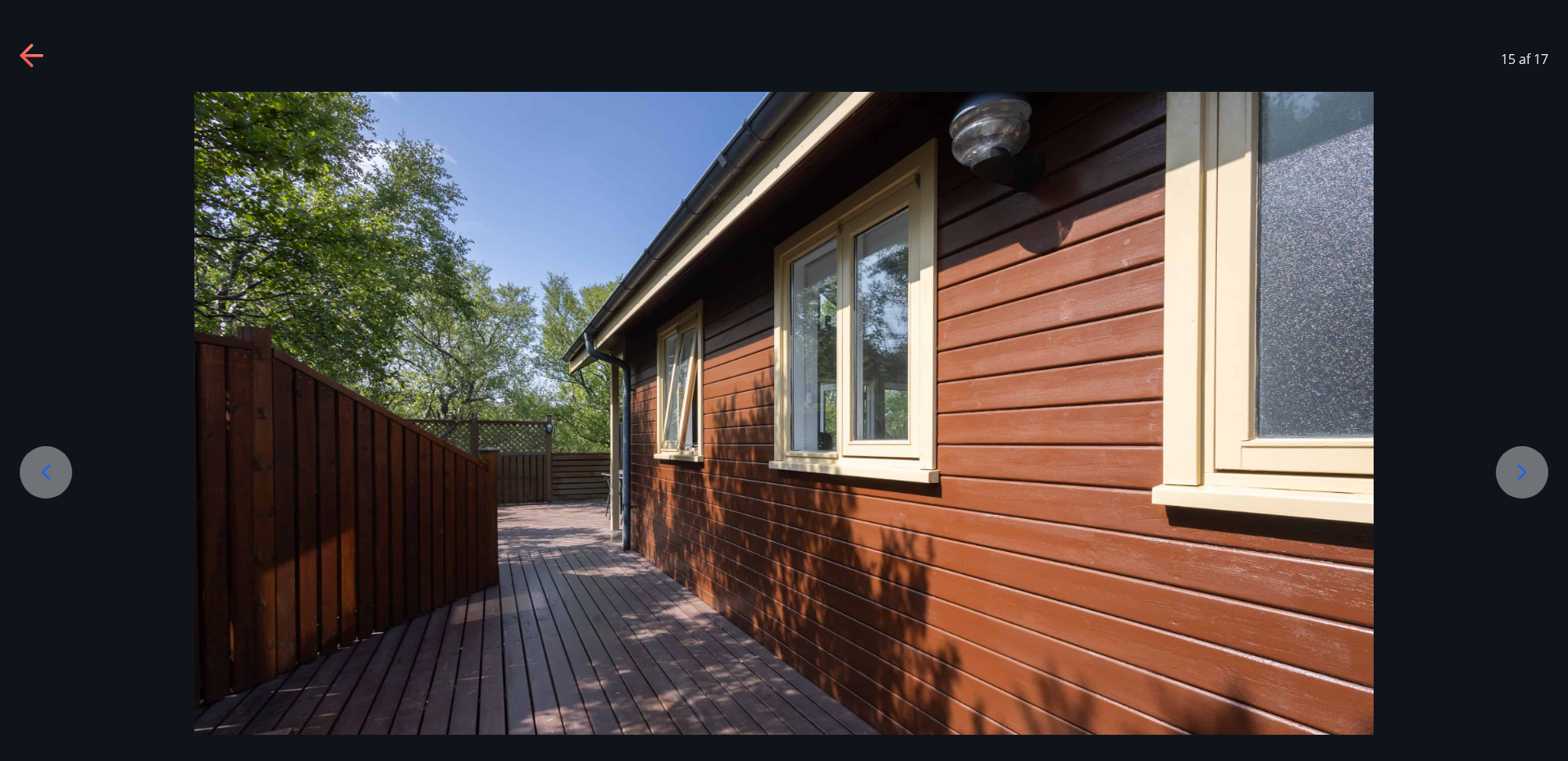
click at [1526, 472] on icon at bounding box center [1521, 472] width 26 height 26
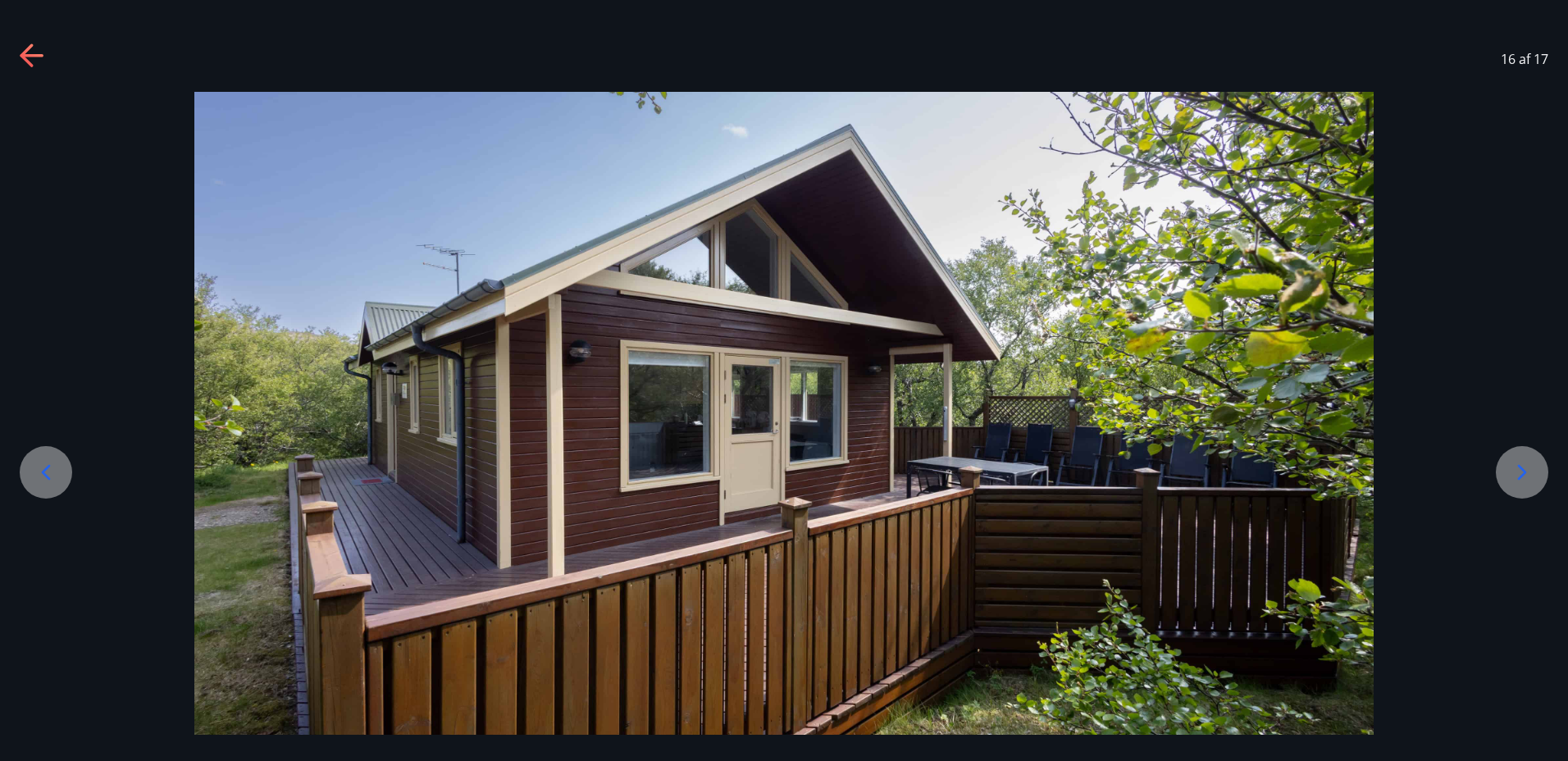
click at [1526, 472] on icon at bounding box center [1521, 472] width 26 height 26
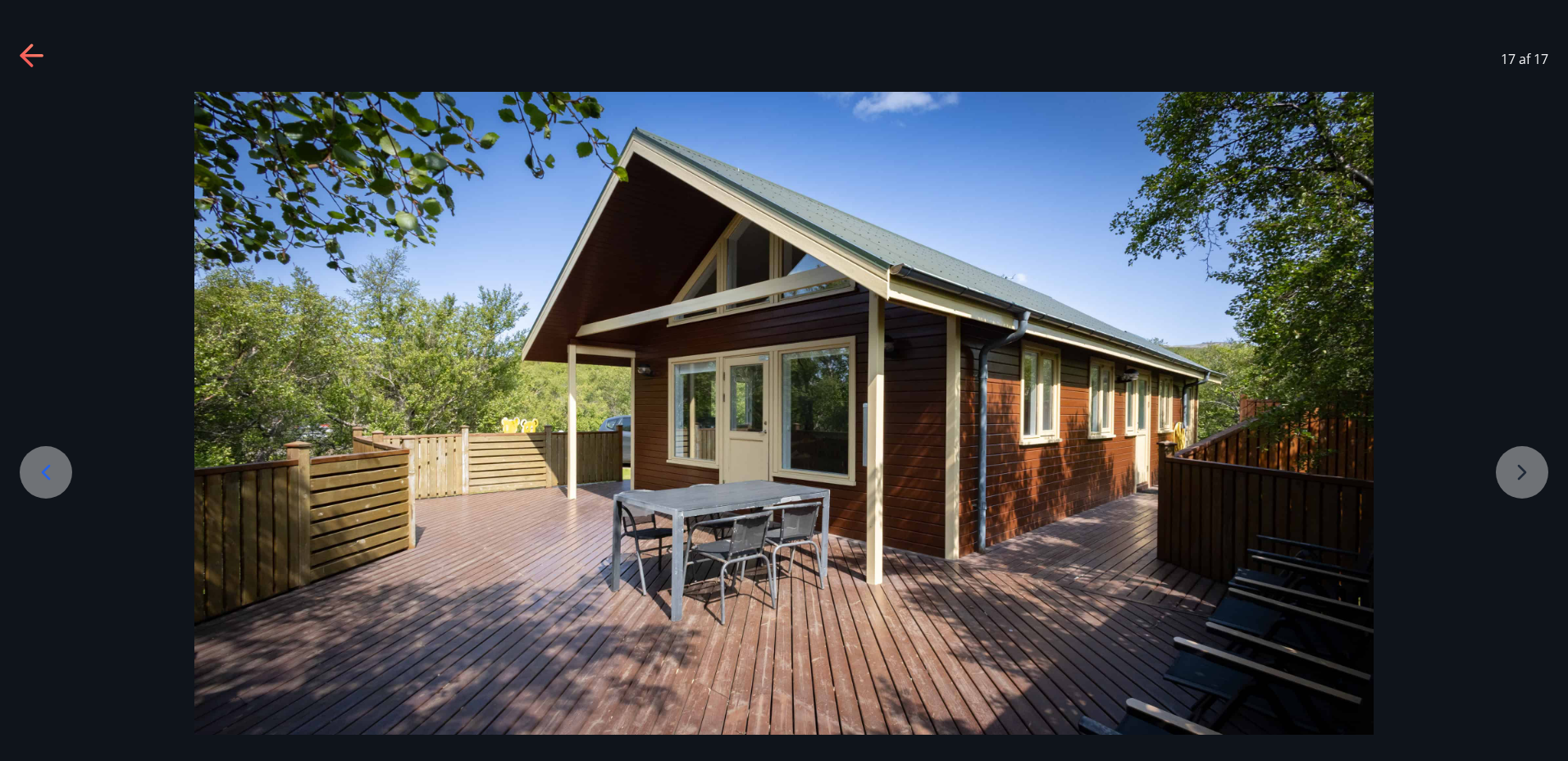
click at [1526, 472] on div at bounding box center [784, 419] width 1568 height 656
click at [1529, 473] on div at bounding box center [784, 419] width 1568 height 656
click at [28, 50] on icon at bounding box center [27, 55] width 13 height 23
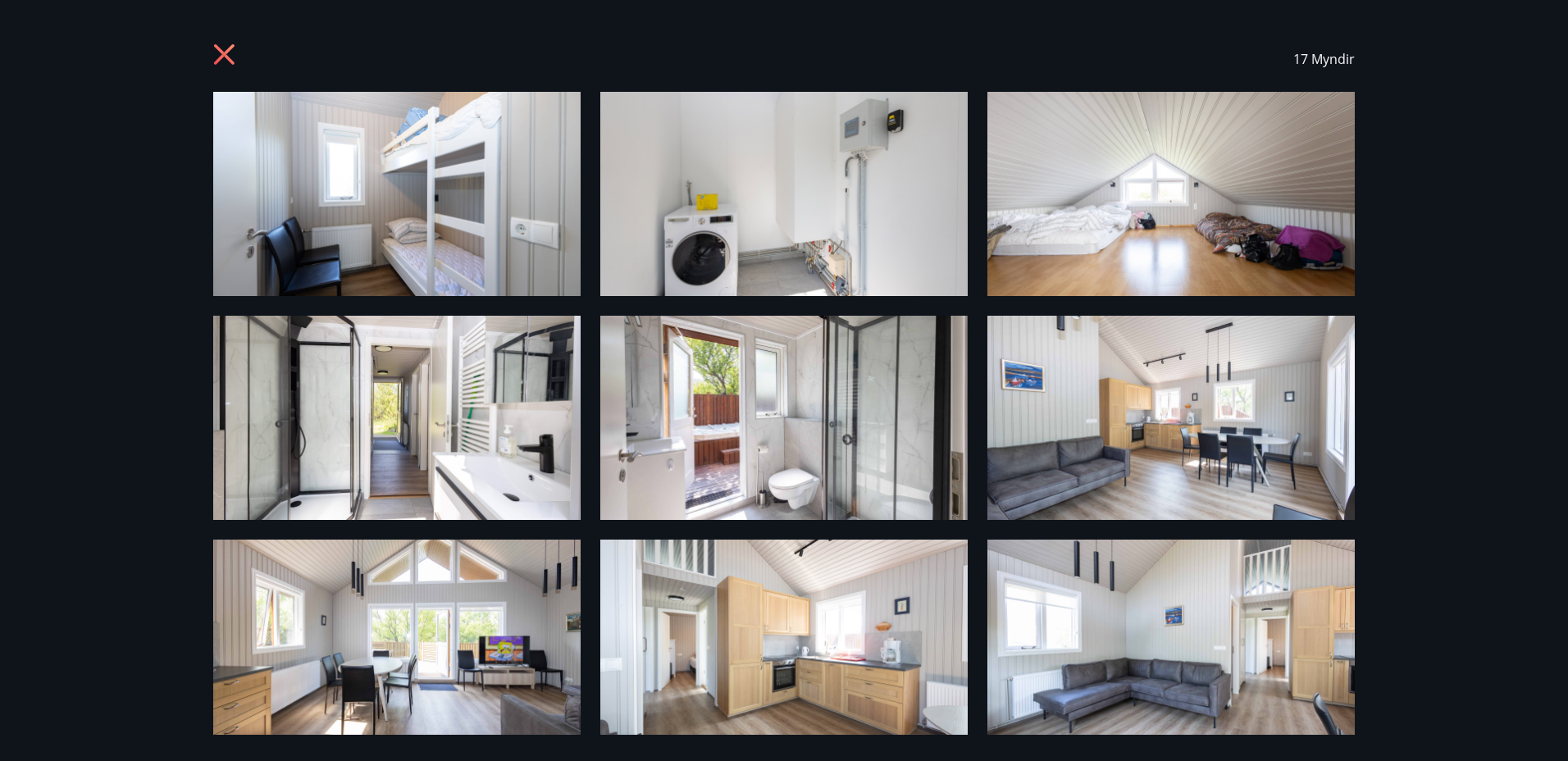
click at [231, 48] on icon at bounding box center [224, 54] width 20 height 20
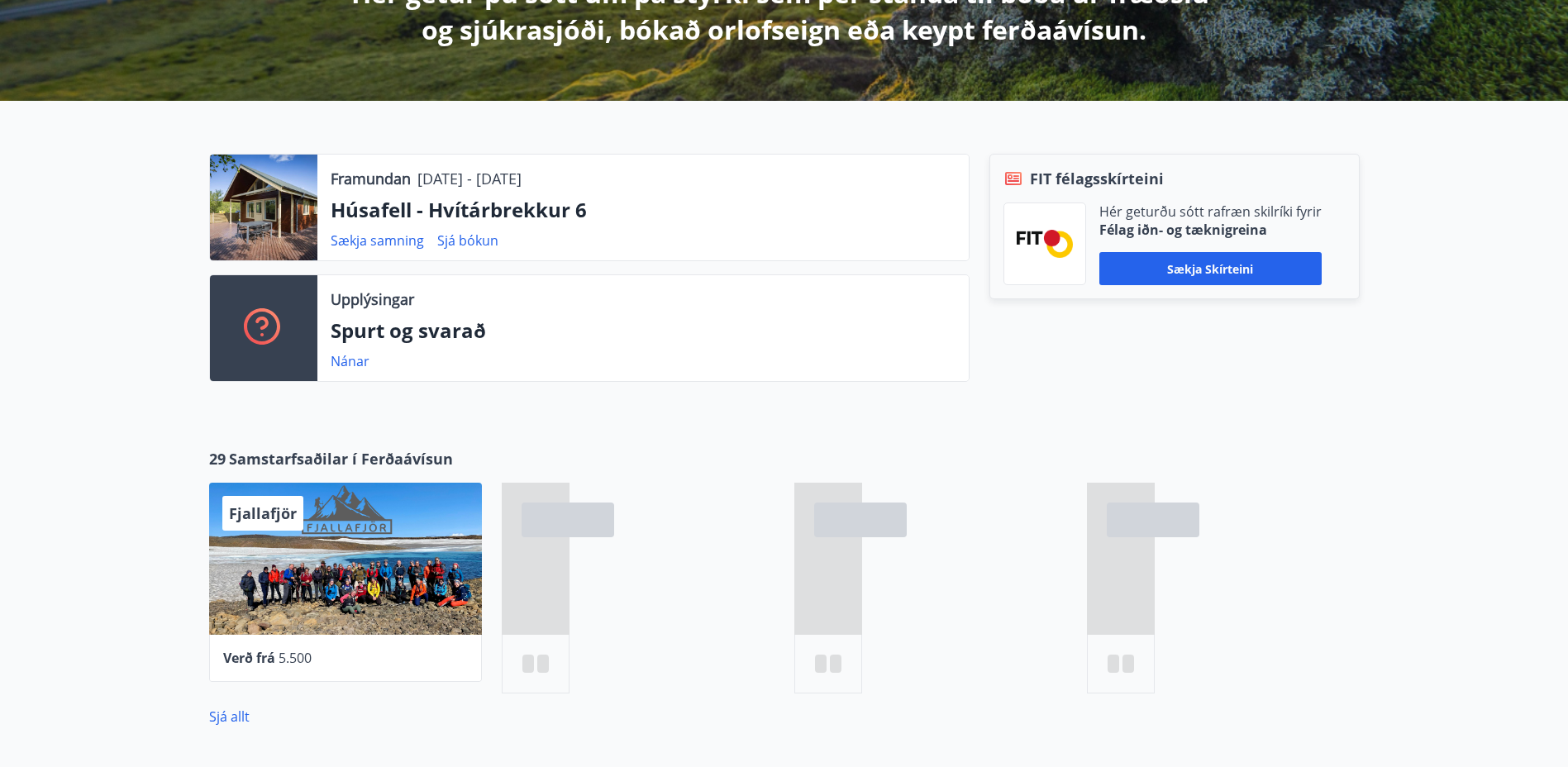
scroll to position [304, 0]
